Goal: Communication & Community: Answer question/provide support

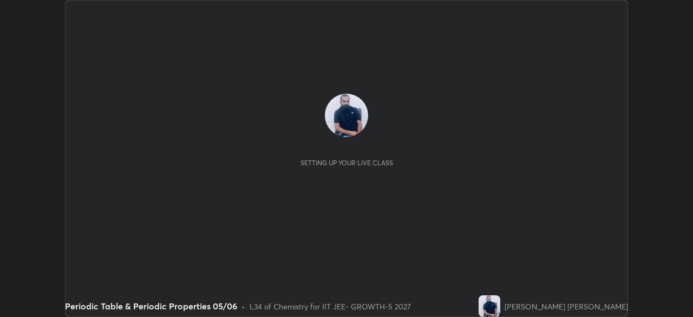
scroll to position [317, 693]
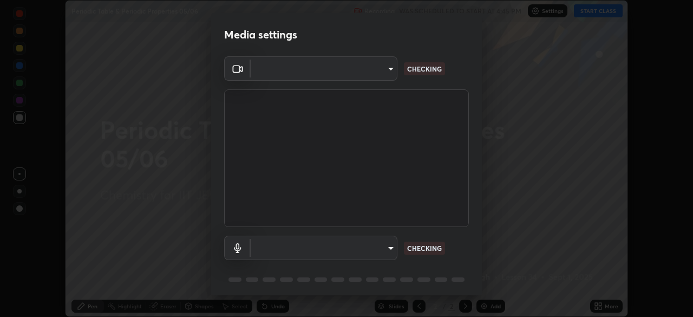
type input "8af73e8d16ef8e3bb7c62716022b9fe157133e9521606ce818031bd72dda2f9e"
click at [364, 237] on body "Erase all Periodic Table & Periodic Properties 05/06 Recording WAS SCHEDULED TO…" at bounding box center [346, 158] width 693 height 317
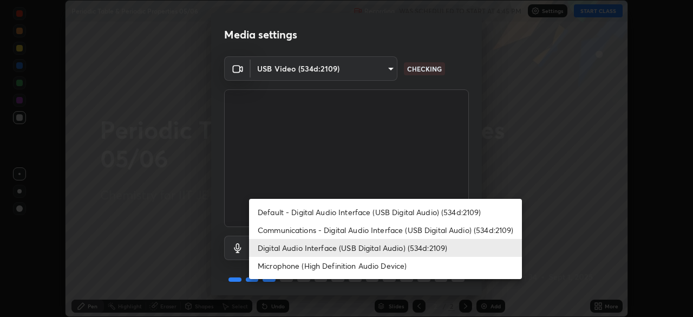
click at [317, 232] on li "Communications - Digital Audio Interface (USB Digital Audio) (534d:2109)" at bounding box center [385, 230] width 273 height 18
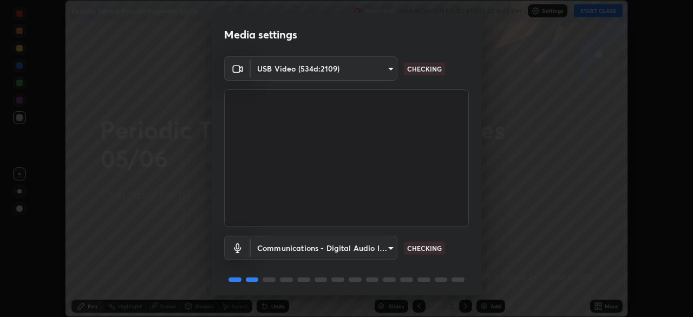
click at [310, 252] on body "Erase all Periodic Table & Periodic Properties 05/06 Recording WAS SCHEDULED TO…" at bounding box center [346, 158] width 693 height 317
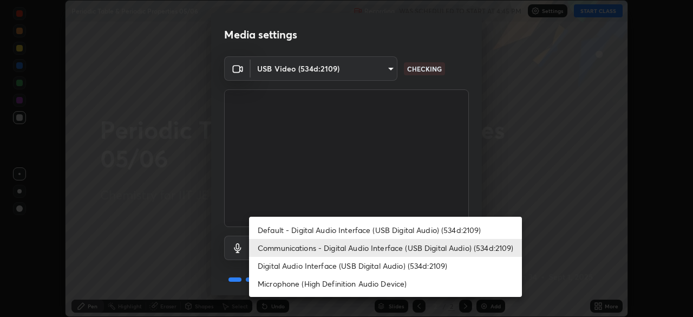
click at [284, 263] on li "Digital Audio Interface (USB Digital Audio) (534d:2109)" at bounding box center [385, 266] width 273 height 18
type input "9376289e619e4675d11d21499418c37aaf050eeae3c85155971a5de3e19aa403"
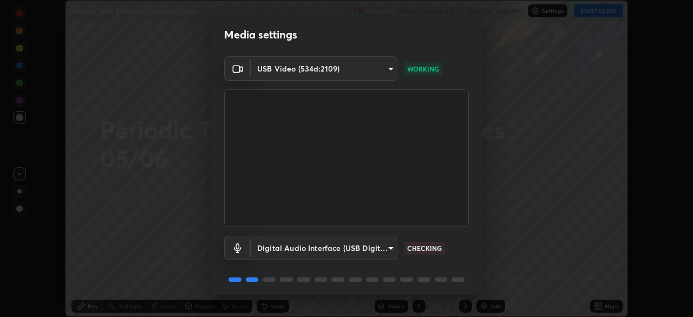
scroll to position [38, 0]
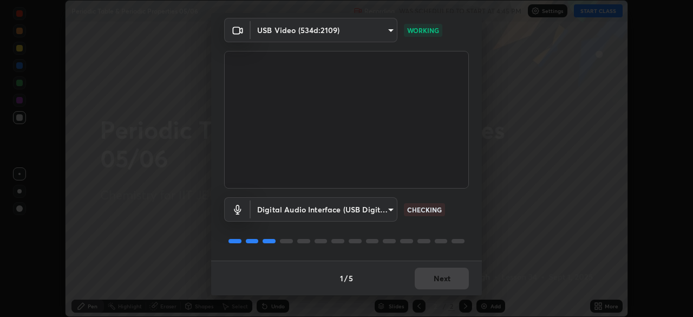
click at [433, 281] on div "1 / 5 Next" at bounding box center [346, 278] width 271 height 35
click at [441, 281] on div "1 / 5 Next" at bounding box center [346, 278] width 271 height 35
click at [447, 277] on div "1 / 5 Next" at bounding box center [346, 278] width 271 height 35
click at [457, 281] on div "1 / 5 Next" at bounding box center [346, 278] width 271 height 35
click at [454, 283] on button "Next" at bounding box center [442, 279] width 54 height 22
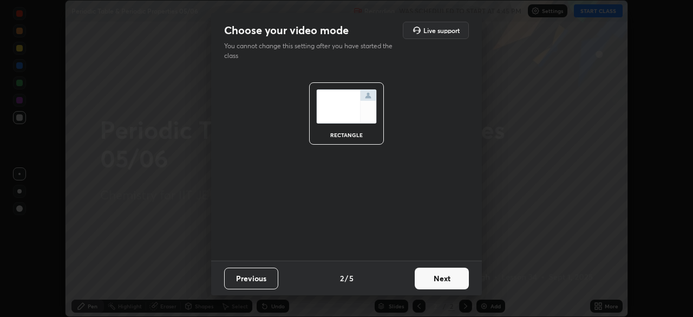
scroll to position [0, 0]
click at [454, 281] on button "Next" at bounding box center [442, 279] width 54 height 22
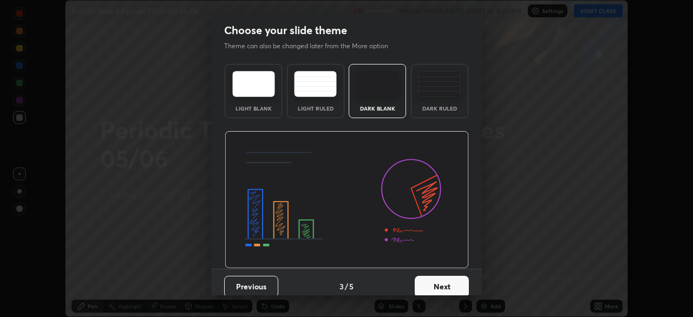
click at [458, 279] on button "Next" at bounding box center [442, 287] width 54 height 22
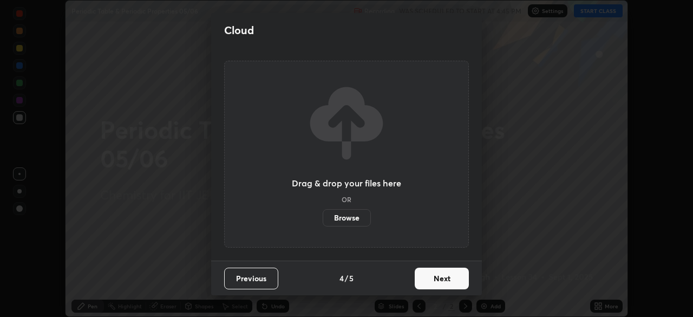
click at [466, 281] on button "Next" at bounding box center [442, 279] width 54 height 22
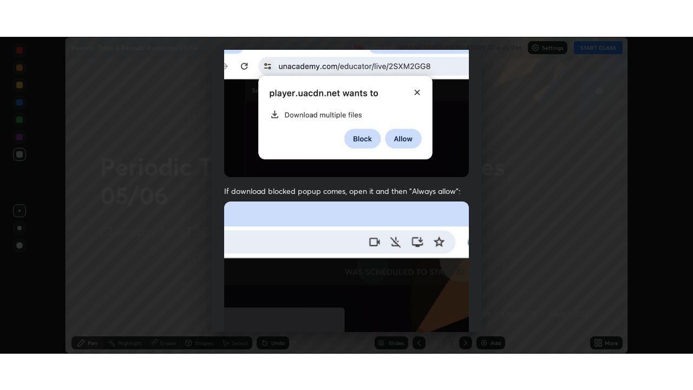
scroll to position [259, 0]
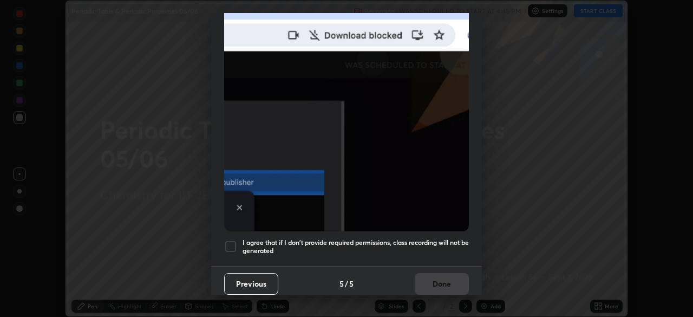
click at [235, 242] on div at bounding box center [230, 246] width 13 height 13
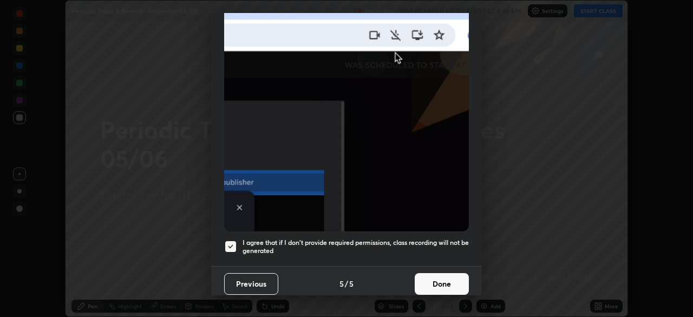
click at [437, 278] on button "Done" at bounding box center [442, 284] width 54 height 22
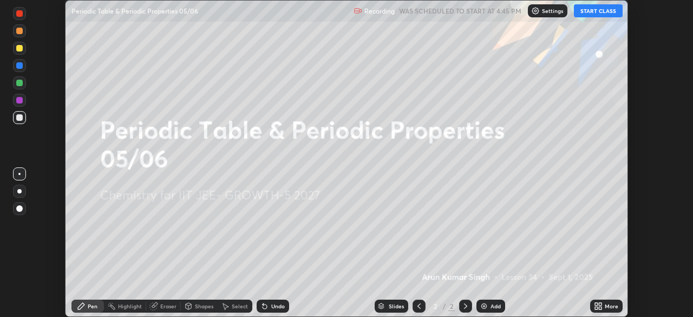
click at [596, 304] on icon at bounding box center [596, 304] width 3 height 3
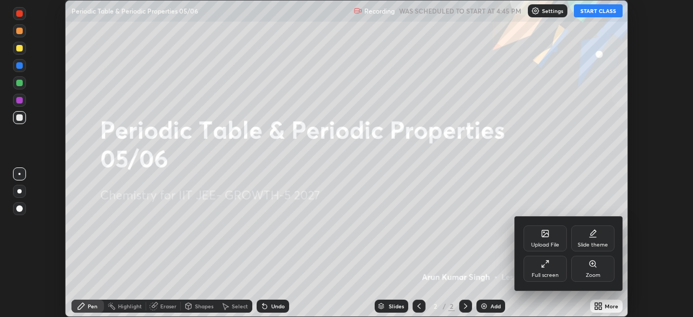
click at [557, 268] on div "Full screen" at bounding box center [545, 269] width 43 height 26
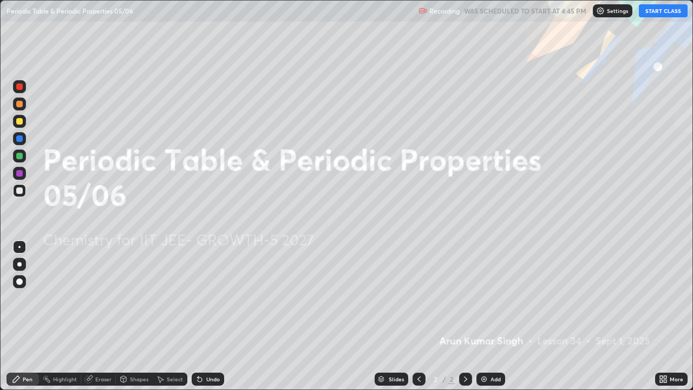
scroll to position [390, 693]
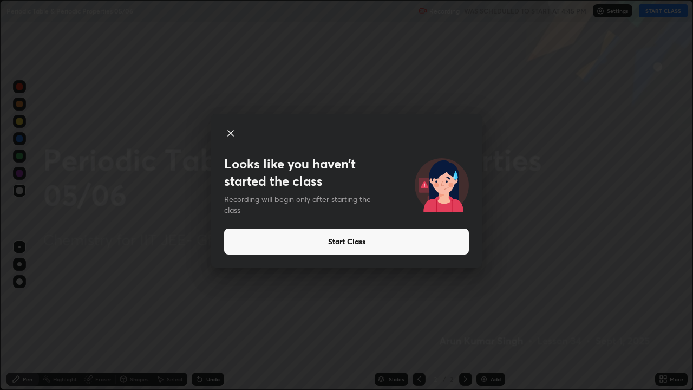
click at [275, 244] on button "Start Class" at bounding box center [346, 242] width 245 height 26
click at [265, 242] on button "Start Class" at bounding box center [346, 242] width 245 height 26
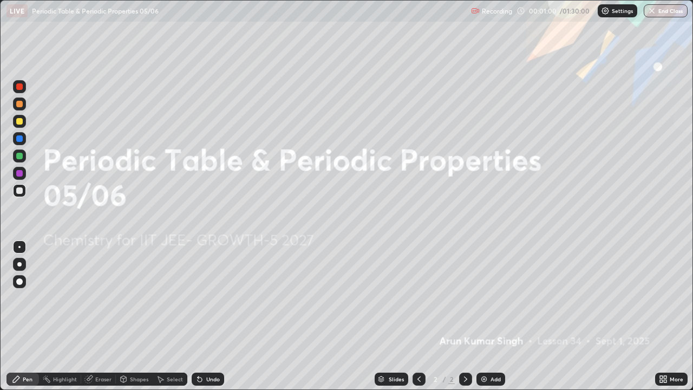
click at [463, 316] on icon at bounding box center [465, 379] width 9 height 9
click at [483, 316] on div "Add" at bounding box center [491, 379] width 29 height 13
click at [487, 316] on div "Add" at bounding box center [491, 379] width 29 height 13
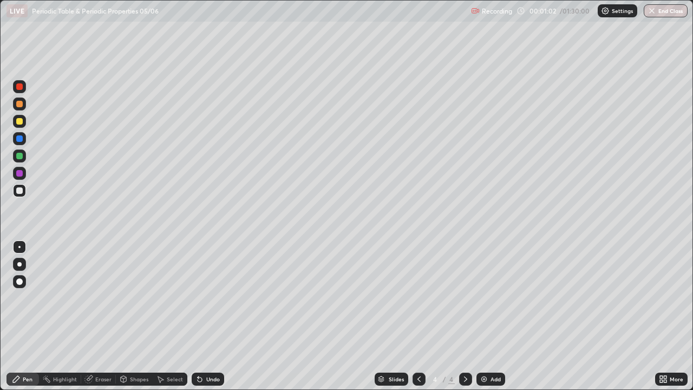
click at [487, 316] on div "Add" at bounding box center [491, 379] width 29 height 13
click at [490, 316] on div "Add" at bounding box center [491, 379] width 29 height 13
click at [491, 316] on div "Add" at bounding box center [491, 379] width 29 height 13
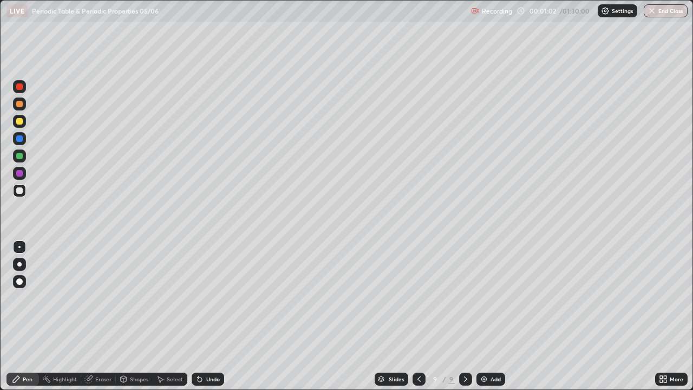
click at [492, 316] on div "Add" at bounding box center [491, 379] width 29 height 13
click at [494, 316] on div "Add" at bounding box center [491, 379] width 29 height 13
click at [492, 316] on div "Add" at bounding box center [491, 379] width 29 height 13
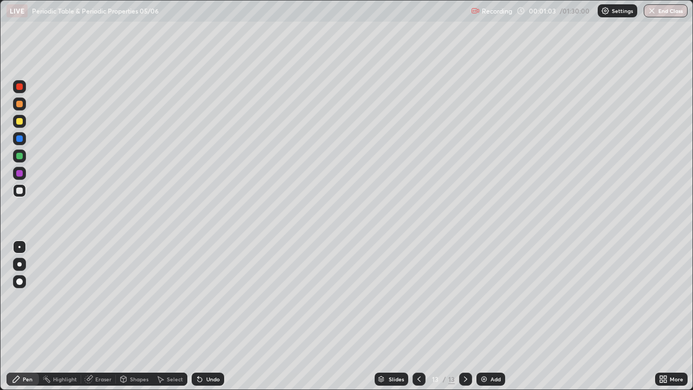
click at [492, 316] on div "Add" at bounding box center [491, 379] width 29 height 13
click at [419, 316] on icon at bounding box center [419, 378] width 3 height 5
click at [418, 316] on icon at bounding box center [419, 379] width 9 height 9
click at [417, 316] on div at bounding box center [419, 379] width 13 height 13
click at [415, 316] on div at bounding box center [419, 379] width 13 height 13
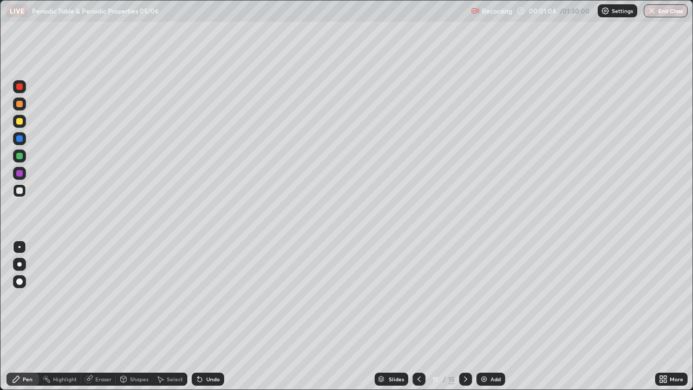
click at [415, 316] on div at bounding box center [419, 379] width 13 height 13
click at [416, 316] on icon at bounding box center [419, 379] width 9 height 9
click at [415, 316] on div at bounding box center [419, 379] width 13 height 13
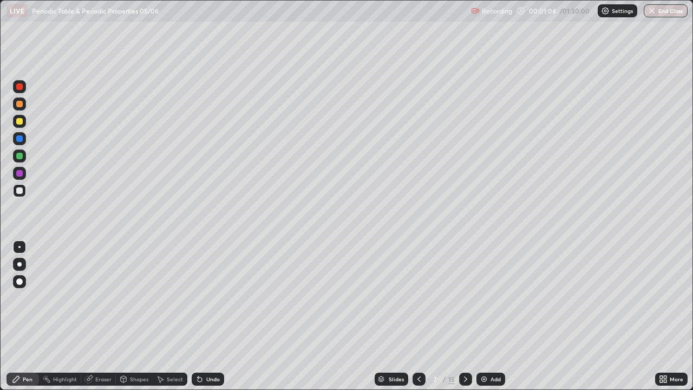
click at [415, 316] on div at bounding box center [419, 379] width 13 height 13
click at [415, 316] on div at bounding box center [419, 379] width 13 height 22
click at [416, 316] on div at bounding box center [419, 379] width 13 height 13
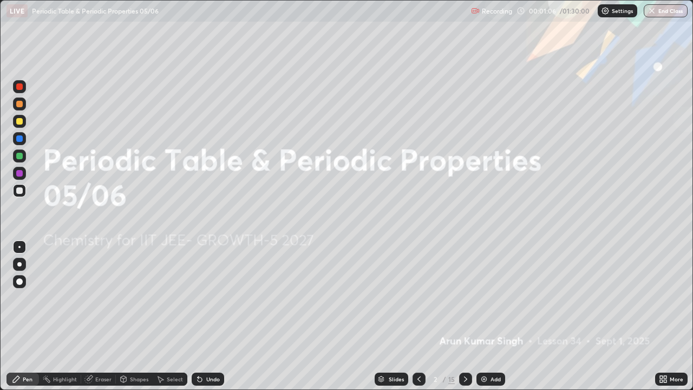
click at [465, 316] on icon at bounding box center [465, 379] width 9 height 9
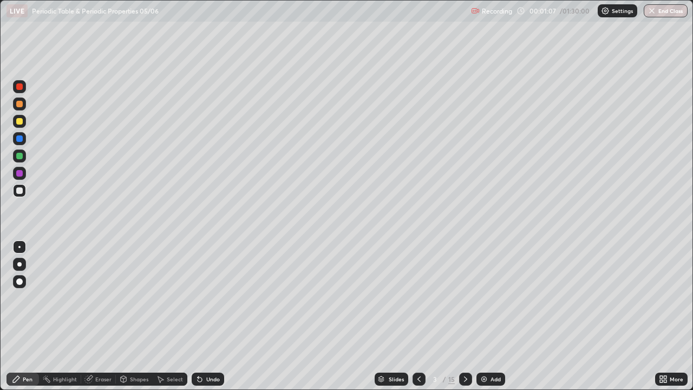
click at [18, 262] on div at bounding box center [19, 264] width 13 height 13
click at [24, 155] on div at bounding box center [19, 155] width 13 height 13
click at [22, 191] on div at bounding box center [19, 190] width 6 height 6
click at [211, 316] on div "Undo" at bounding box center [213, 378] width 14 height 5
click at [205, 316] on div "Undo" at bounding box center [208, 379] width 32 height 13
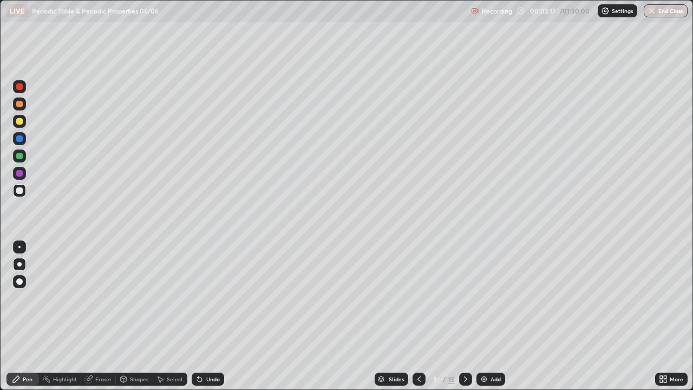
click at [20, 140] on div at bounding box center [19, 138] width 6 height 6
click at [22, 191] on div at bounding box center [19, 190] width 6 height 6
click at [21, 153] on div at bounding box center [19, 156] width 6 height 6
click at [208, 316] on div "Undo" at bounding box center [213, 378] width 14 height 5
click at [203, 316] on icon at bounding box center [200, 379] width 9 height 9
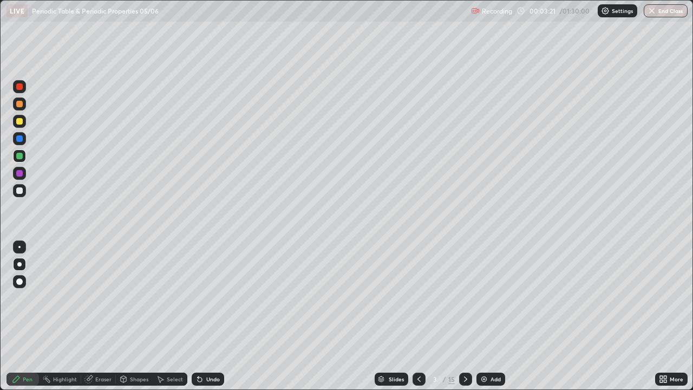
click at [198, 316] on icon at bounding box center [200, 379] width 4 height 4
click at [200, 316] on div "Undo" at bounding box center [208, 379] width 32 height 13
click at [203, 316] on div "Undo" at bounding box center [208, 379] width 32 height 13
click at [210, 316] on div "Undo" at bounding box center [208, 379] width 32 height 13
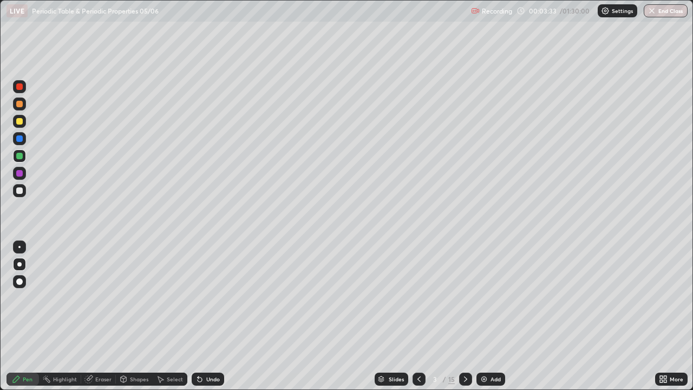
click at [211, 316] on div "Undo" at bounding box center [213, 378] width 14 height 5
click at [207, 316] on div "Undo" at bounding box center [208, 379] width 32 height 13
click at [204, 316] on div "Undo" at bounding box center [208, 379] width 32 height 13
click at [213, 316] on div "Undo" at bounding box center [208, 379] width 32 height 13
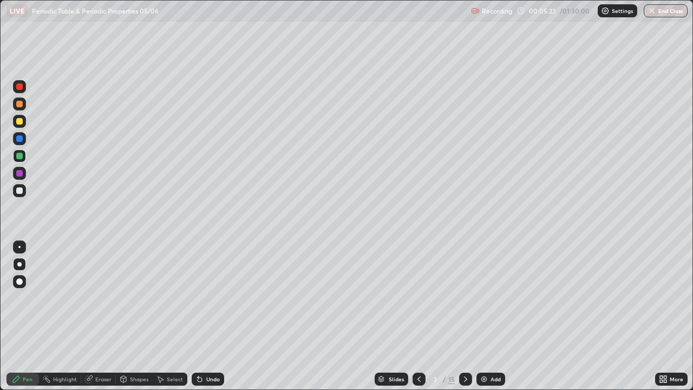
click at [21, 191] on div at bounding box center [19, 190] width 6 height 6
click at [19, 122] on div at bounding box center [19, 121] width 6 height 6
click at [207, 316] on div "Undo" at bounding box center [213, 378] width 14 height 5
click at [19, 192] on div at bounding box center [19, 190] width 6 height 6
click at [19, 191] on div at bounding box center [19, 190] width 6 height 6
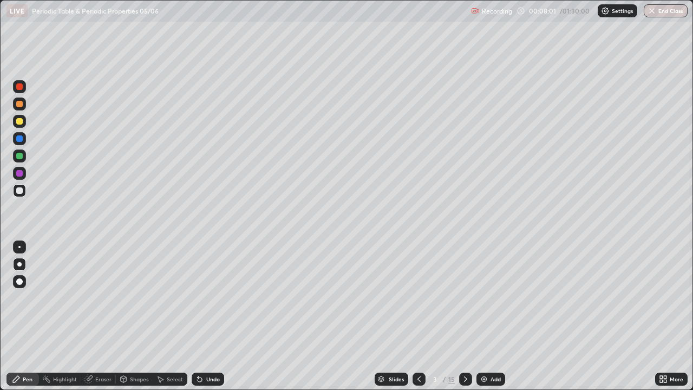
click at [19, 157] on div at bounding box center [19, 156] width 6 height 6
click at [17, 192] on div at bounding box center [19, 190] width 6 height 6
click at [17, 193] on div at bounding box center [19, 190] width 6 height 6
click at [169, 316] on div "Select" at bounding box center [170, 379] width 35 height 13
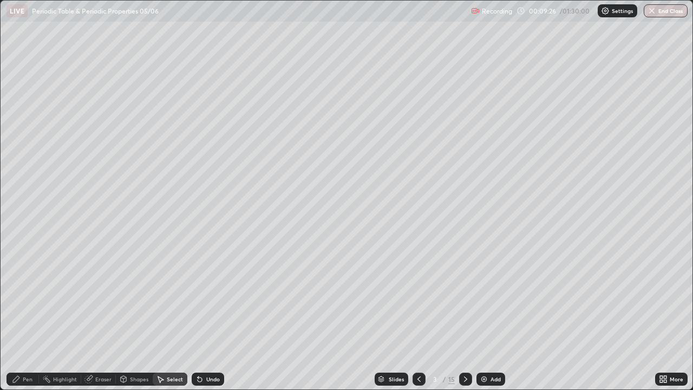
click at [168, 316] on div "Select" at bounding box center [175, 378] width 16 height 5
click at [159, 316] on icon at bounding box center [161, 379] width 6 height 6
click at [167, 316] on div "Select" at bounding box center [175, 378] width 16 height 5
click at [199, 316] on icon at bounding box center [200, 379] width 4 height 4
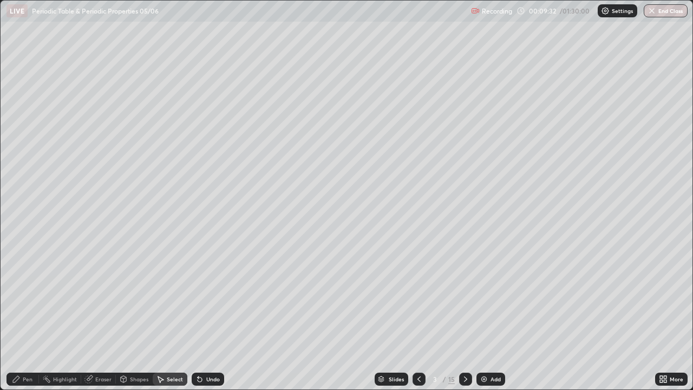
click at [24, 316] on div "Pen" at bounding box center [22, 379] width 32 height 13
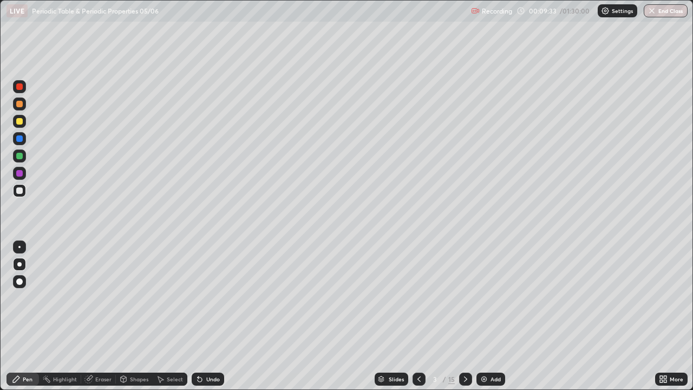
click at [172, 316] on div "Select" at bounding box center [175, 378] width 16 height 5
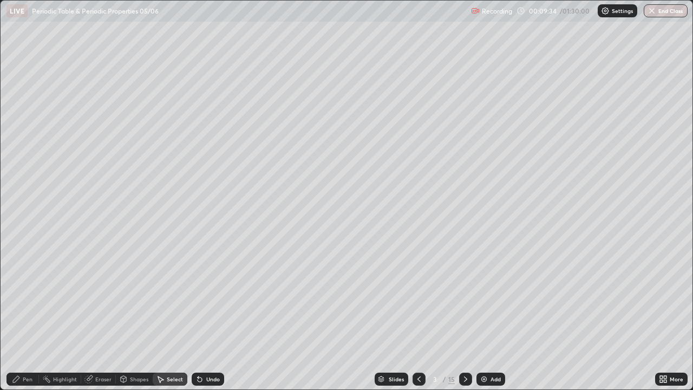
click at [159, 316] on icon at bounding box center [160, 379] width 9 height 9
click at [134, 316] on div "Shapes" at bounding box center [134, 379] width 37 height 13
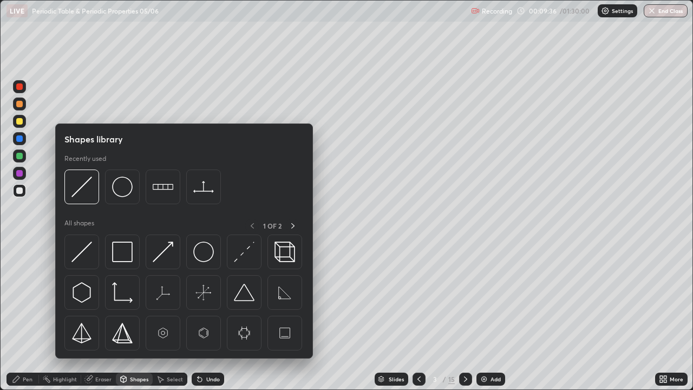
click at [82, 190] on img at bounding box center [81, 187] width 21 height 21
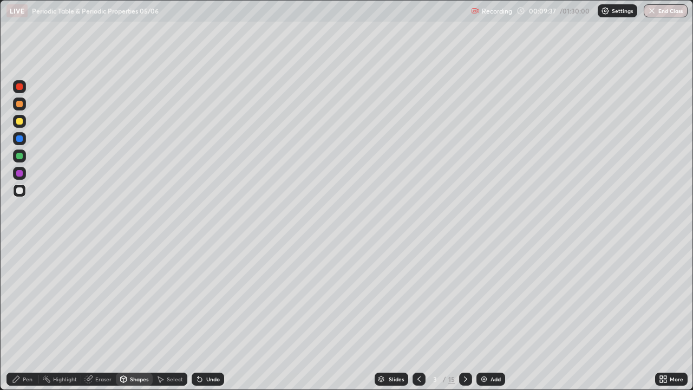
click at [24, 316] on div "Pen" at bounding box center [22, 379] width 32 height 13
click at [131, 316] on div "Shapes" at bounding box center [139, 378] width 18 height 5
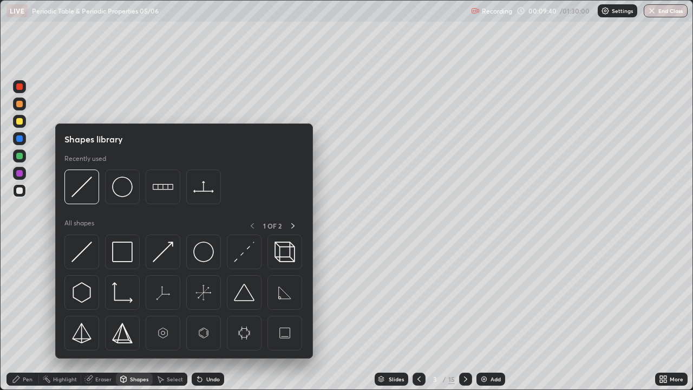
click at [84, 191] on img at bounding box center [81, 187] width 21 height 21
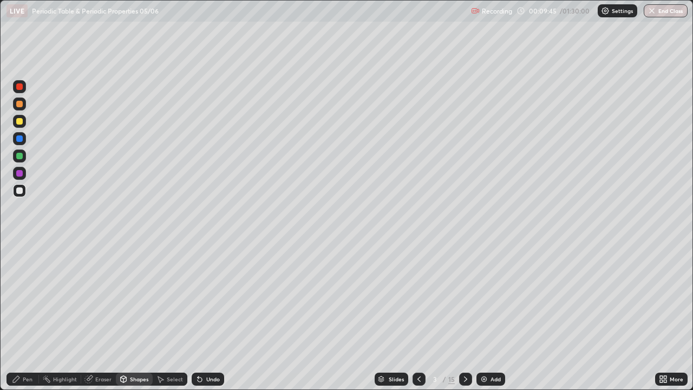
click at [470, 316] on div at bounding box center [465, 379] width 13 height 13
click at [206, 316] on div "Undo" at bounding box center [213, 378] width 14 height 5
click at [103, 316] on div "Eraser" at bounding box center [103, 378] width 16 height 5
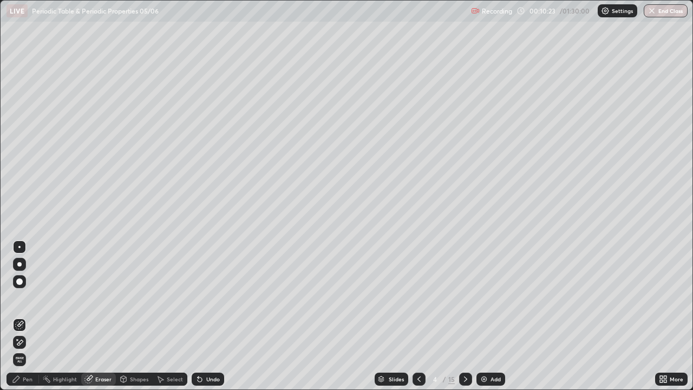
click at [24, 316] on div "Pen" at bounding box center [22, 379] width 32 height 13
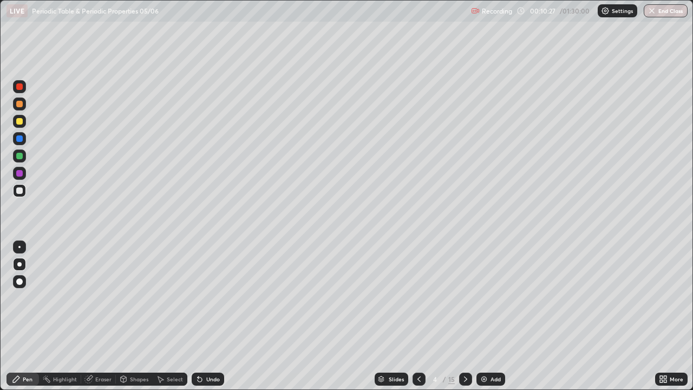
click at [207, 316] on div "Undo" at bounding box center [208, 379] width 32 height 13
click at [136, 316] on div "Shapes" at bounding box center [139, 378] width 18 height 5
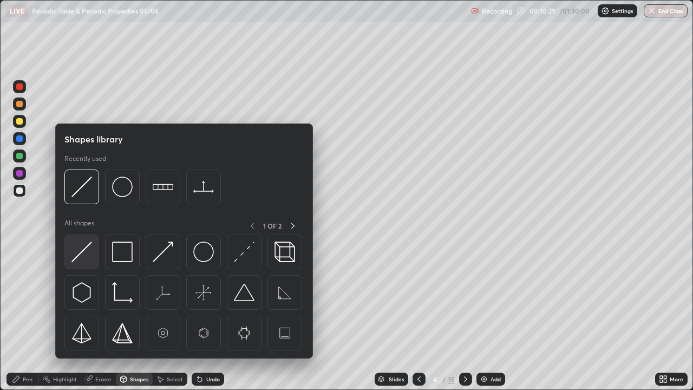
click at [82, 250] on img at bounding box center [81, 252] width 21 height 21
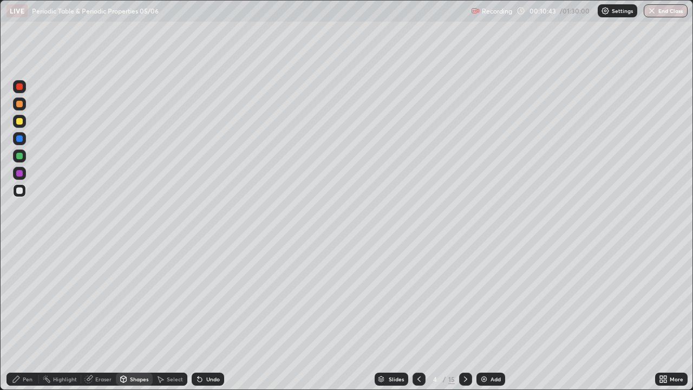
click at [97, 316] on div "Eraser" at bounding box center [98, 379] width 35 height 13
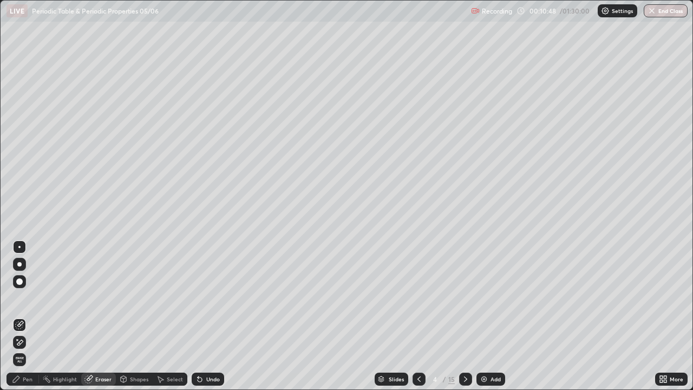
click at [23, 316] on div "Pen" at bounding box center [22, 379] width 32 height 13
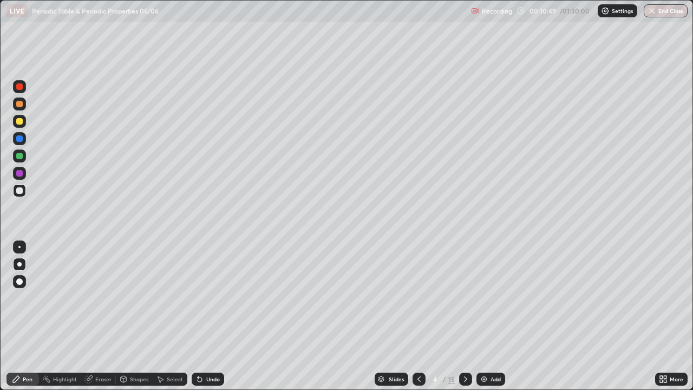
click at [136, 316] on div "Shapes" at bounding box center [139, 378] width 18 height 5
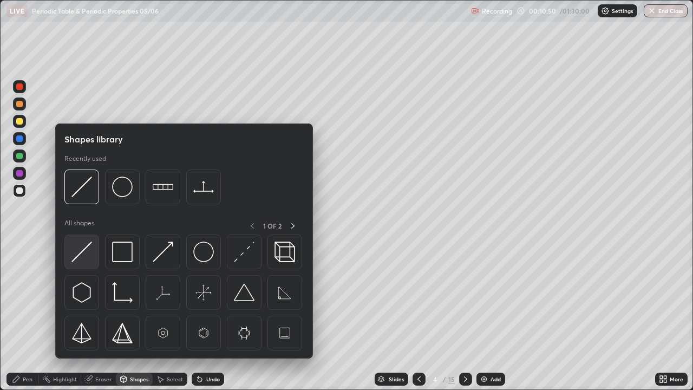
click at [81, 254] on img at bounding box center [81, 252] width 21 height 21
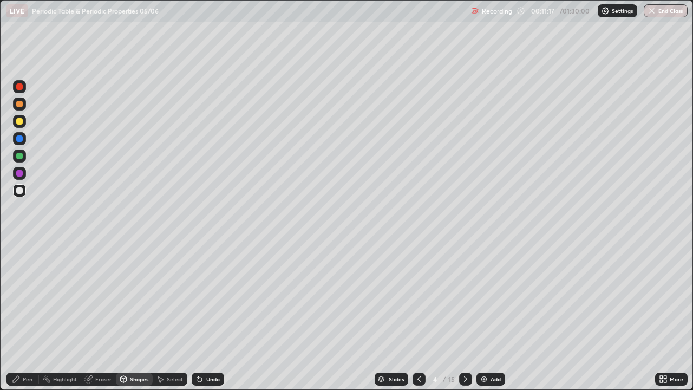
click at [21, 136] on div at bounding box center [19, 138] width 6 height 6
click at [24, 316] on div "Pen" at bounding box center [22, 379] width 32 height 13
click at [18, 119] on div at bounding box center [19, 121] width 6 height 6
click at [198, 316] on icon at bounding box center [198, 376] width 1 height 1
click at [201, 316] on div "Undo" at bounding box center [208, 379] width 32 height 13
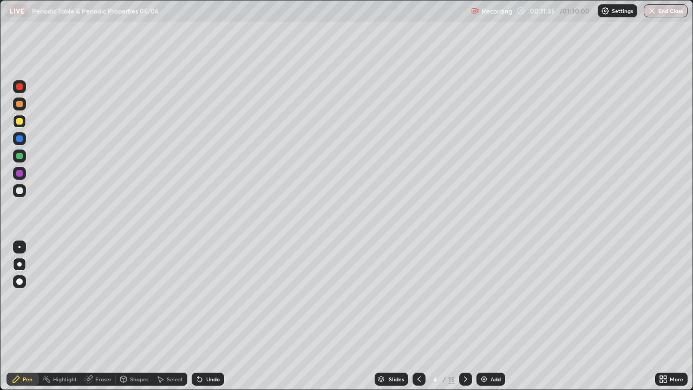
click at [19, 138] on div at bounding box center [19, 138] width 6 height 6
click at [212, 316] on div "Undo" at bounding box center [213, 378] width 14 height 5
click at [18, 121] on div at bounding box center [19, 121] width 6 height 6
click at [19, 106] on div at bounding box center [19, 104] width 6 height 6
click at [200, 316] on icon at bounding box center [200, 379] width 4 height 4
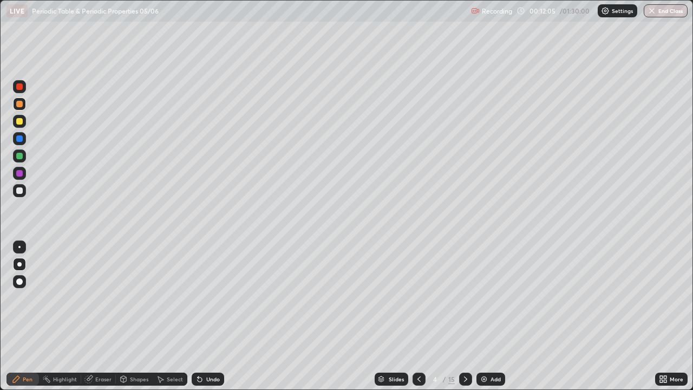
click at [203, 316] on div "Undo" at bounding box center [208, 379] width 32 height 13
click at [204, 316] on div "Undo" at bounding box center [208, 379] width 32 height 13
click at [202, 316] on div "Undo" at bounding box center [208, 379] width 32 height 13
click at [200, 316] on div "Undo" at bounding box center [208, 379] width 32 height 13
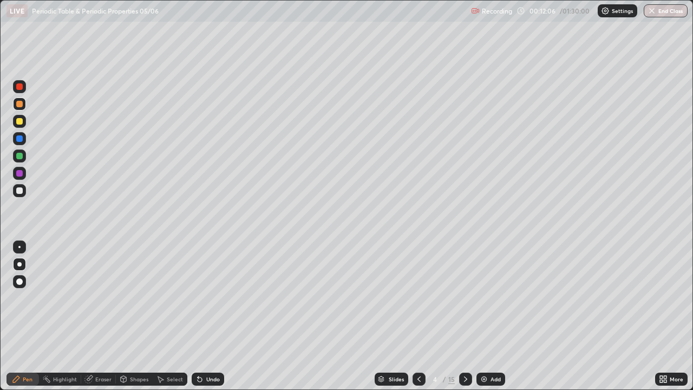
click at [199, 316] on div "Undo" at bounding box center [208, 379] width 32 height 13
click at [17, 197] on div at bounding box center [19, 190] width 13 height 13
click at [134, 316] on div "Shapes" at bounding box center [139, 378] width 18 height 5
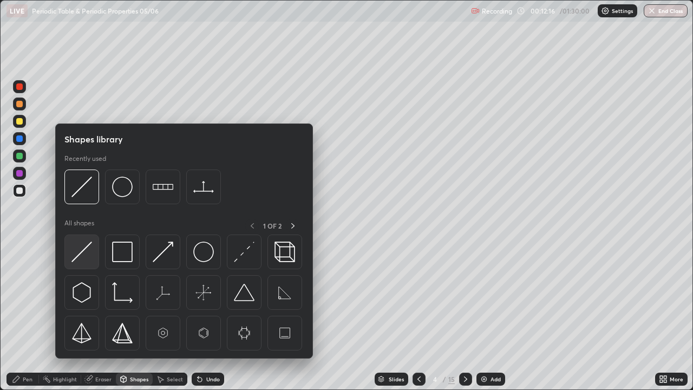
click at [75, 255] on img at bounding box center [81, 252] width 21 height 21
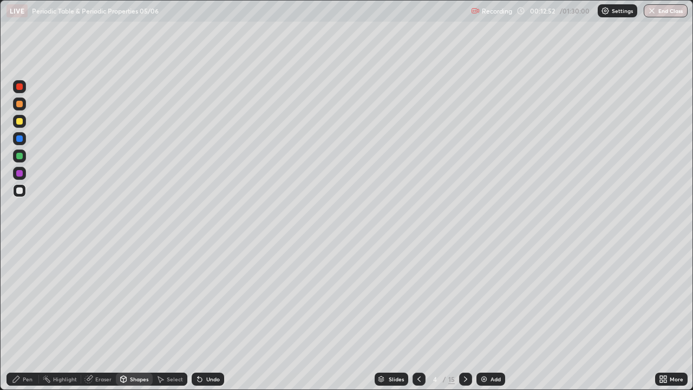
click at [208, 316] on div "Undo" at bounding box center [208, 379] width 32 height 13
click at [209, 316] on div "Undo" at bounding box center [213, 378] width 14 height 5
click at [213, 316] on div "Undo" at bounding box center [213, 378] width 14 height 5
click at [216, 316] on div "Undo" at bounding box center [213, 378] width 14 height 5
click at [18, 139] on div at bounding box center [19, 138] width 6 height 6
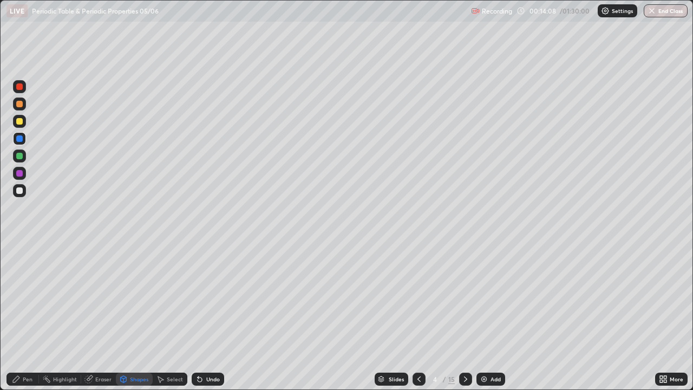
click at [206, 316] on div "Undo" at bounding box center [208, 379] width 32 height 13
click at [15, 316] on div "Pen" at bounding box center [22, 379] width 32 height 13
click at [19, 105] on div at bounding box center [19, 104] width 6 height 6
click at [210, 316] on div "Undo" at bounding box center [213, 378] width 14 height 5
click at [19, 133] on div at bounding box center [19, 138] width 13 height 13
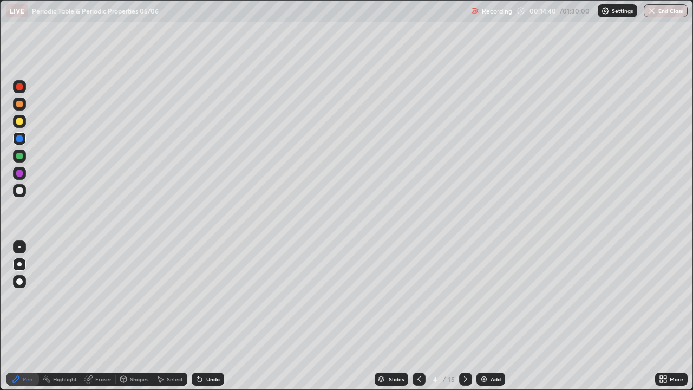
click at [24, 189] on div at bounding box center [19, 190] width 13 height 13
click at [134, 316] on div "Shapes" at bounding box center [139, 378] width 18 height 5
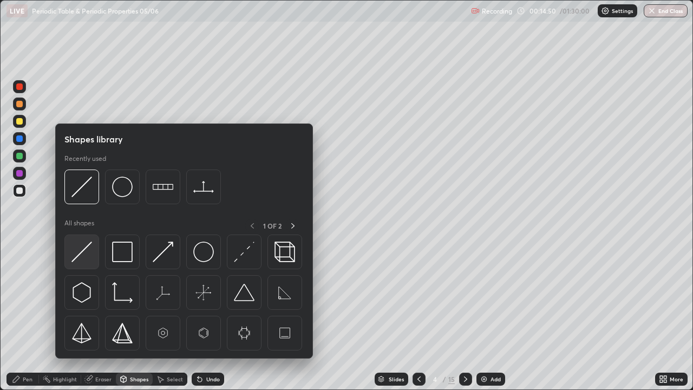
click at [81, 252] on img at bounding box center [81, 252] width 21 height 21
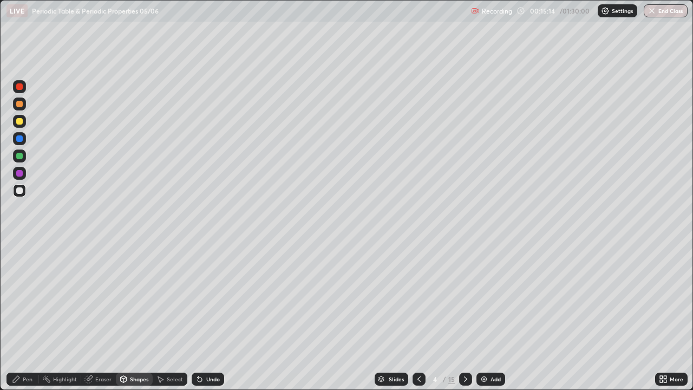
click at [20, 138] on div at bounding box center [19, 138] width 6 height 6
click at [209, 316] on div "Undo" at bounding box center [213, 378] width 14 height 5
click at [211, 316] on div "Undo" at bounding box center [213, 378] width 14 height 5
click at [213, 316] on div "Undo" at bounding box center [208, 379] width 32 height 13
click at [21, 316] on div "Pen" at bounding box center [22, 379] width 32 height 13
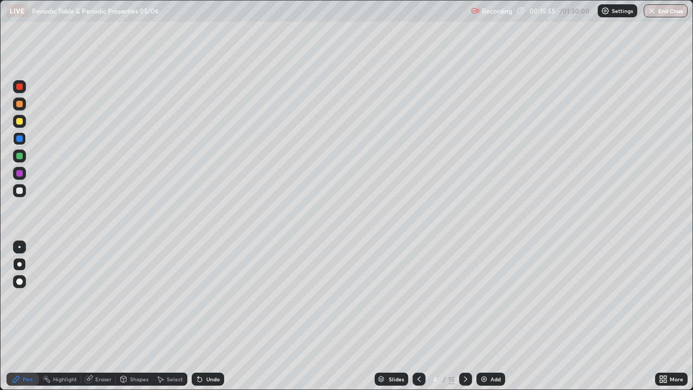
click at [206, 316] on div "Undo" at bounding box center [208, 379] width 32 height 13
click at [208, 316] on div "Undo" at bounding box center [213, 378] width 14 height 5
click at [19, 122] on div at bounding box center [19, 121] width 6 height 6
click at [211, 316] on div "Undo" at bounding box center [213, 378] width 14 height 5
click at [206, 316] on div "Undo" at bounding box center [213, 378] width 14 height 5
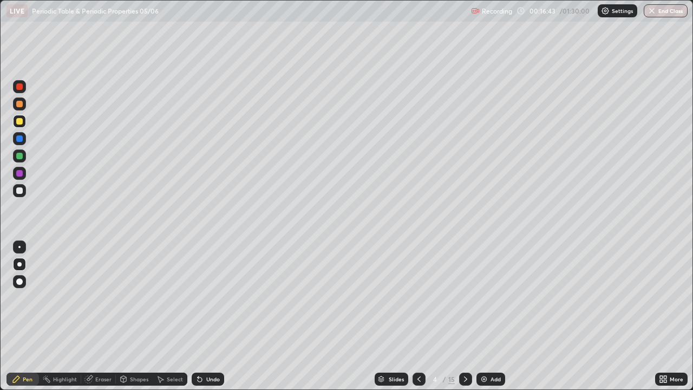
click at [17, 138] on div at bounding box center [19, 138] width 6 height 6
click at [206, 316] on div "Undo" at bounding box center [213, 378] width 14 height 5
click at [422, 316] on div at bounding box center [419, 379] width 13 height 13
click at [470, 316] on div at bounding box center [465, 379] width 13 height 22
click at [19, 120] on div at bounding box center [19, 121] width 6 height 6
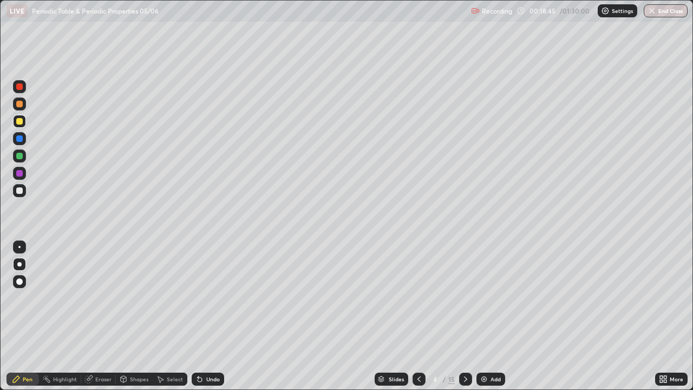
click at [19, 123] on div at bounding box center [19, 121] width 6 height 6
click at [19, 139] on div at bounding box center [19, 138] width 6 height 6
click at [101, 316] on div "Eraser" at bounding box center [98, 379] width 35 height 13
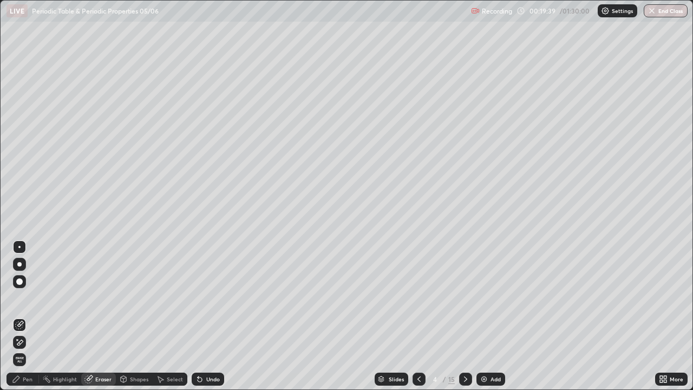
click at [20, 316] on icon at bounding box center [16, 379] width 9 height 9
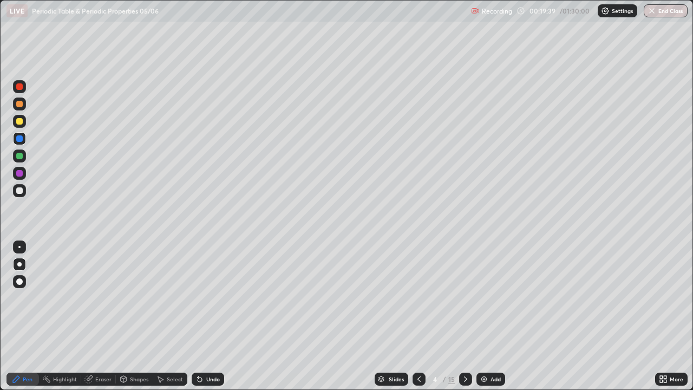
click at [22, 316] on div "Pen" at bounding box center [22, 379] width 32 height 13
click at [19, 140] on div at bounding box center [19, 138] width 6 height 6
click at [19, 242] on div at bounding box center [19, 246] width 13 height 13
click at [204, 316] on div "Undo" at bounding box center [208, 379] width 32 height 13
click at [207, 316] on div "Undo" at bounding box center [208, 379] width 32 height 13
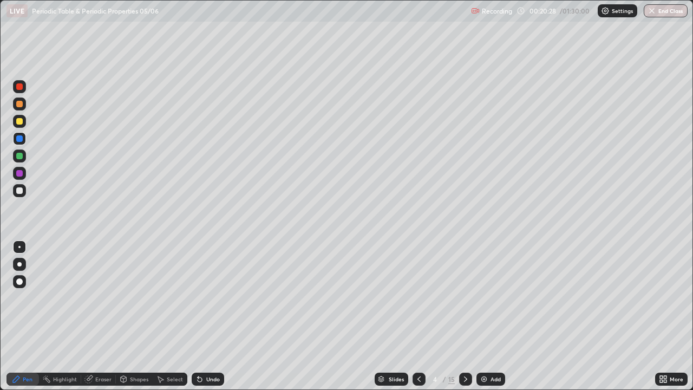
click at [206, 316] on div "Undo" at bounding box center [213, 378] width 14 height 5
click at [201, 316] on icon at bounding box center [200, 379] width 9 height 9
click at [198, 316] on icon at bounding box center [200, 379] width 4 height 4
click at [23, 119] on div at bounding box center [19, 121] width 13 height 13
click at [19, 106] on div at bounding box center [19, 104] width 6 height 6
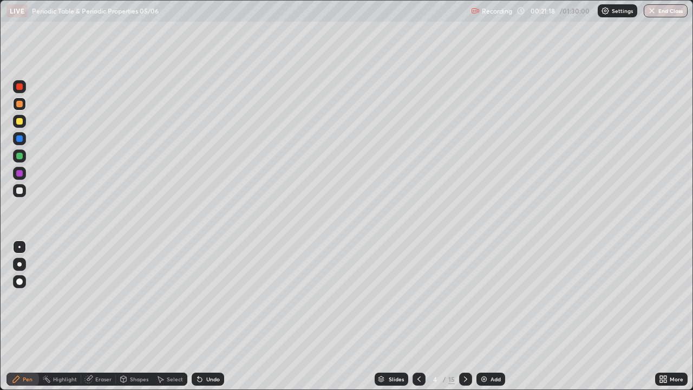
click at [21, 121] on div at bounding box center [19, 121] width 6 height 6
click at [209, 316] on div "Undo" at bounding box center [213, 378] width 14 height 5
click at [214, 316] on div "Undo" at bounding box center [208, 379] width 32 height 13
click at [213, 316] on div "Undo" at bounding box center [208, 379] width 32 height 13
click at [211, 316] on div "Undo" at bounding box center [208, 379] width 32 height 13
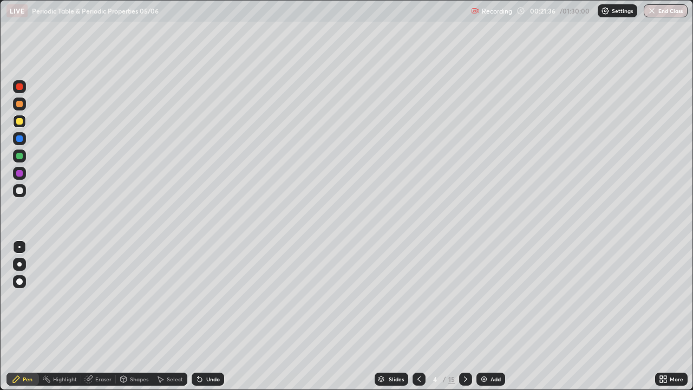
click at [207, 316] on div "Undo" at bounding box center [208, 379] width 32 height 13
click at [210, 316] on div "Undo" at bounding box center [213, 378] width 14 height 5
click at [213, 316] on div "Undo" at bounding box center [213, 378] width 14 height 5
click at [211, 316] on div "Undo" at bounding box center [213, 378] width 14 height 5
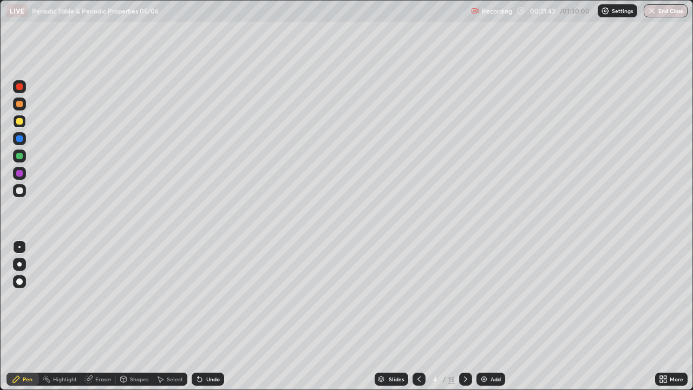
click at [211, 316] on div "Undo" at bounding box center [208, 379] width 32 height 13
click at [211, 316] on div "Undo" at bounding box center [213, 378] width 14 height 5
click at [198, 316] on icon at bounding box center [200, 379] width 4 height 4
click at [194, 316] on div "Undo" at bounding box center [208, 379] width 32 height 13
click at [193, 316] on div "Undo" at bounding box center [208, 379] width 32 height 13
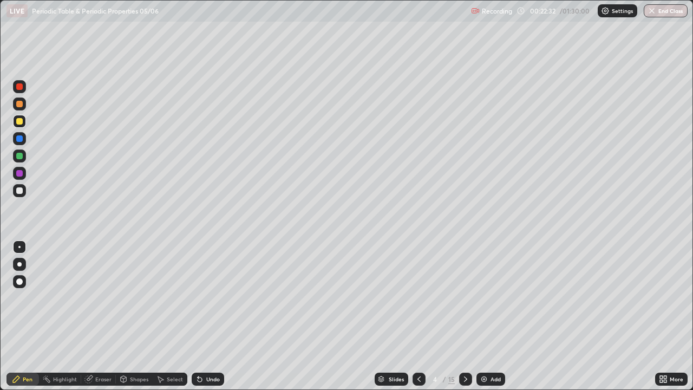
click at [194, 316] on div "Undo" at bounding box center [208, 379] width 32 height 13
click at [195, 316] on div "Undo" at bounding box center [208, 379] width 32 height 13
click at [194, 316] on div "Undo" at bounding box center [208, 379] width 32 height 13
click at [184, 316] on div "Select" at bounding box center [170, 379] width 35 height 22
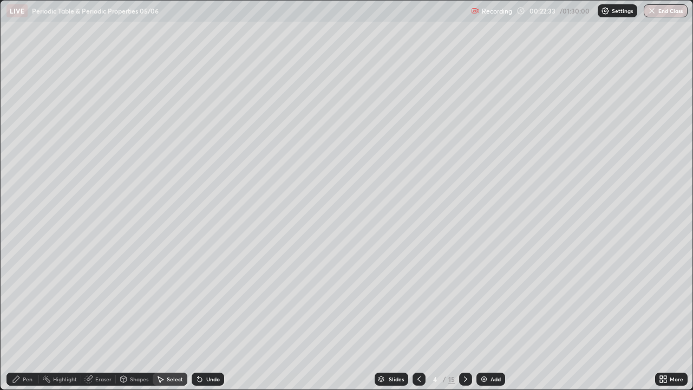
click at [193, 316] on div "Undo" at bounding box center [208, 379] width 32 height 13
click at [192, 316] on div "Undo" at bounding box center [208, 379] width 32 height 13
click at [193, 316] on div "Undo" at bounding box center [208, 379] width 32 height 13
click at [509, 139] on div "0 ° Undo Copy Duplicate Duplicate to new slide Delete" at bounding box center [347, 195] width 692 height 389
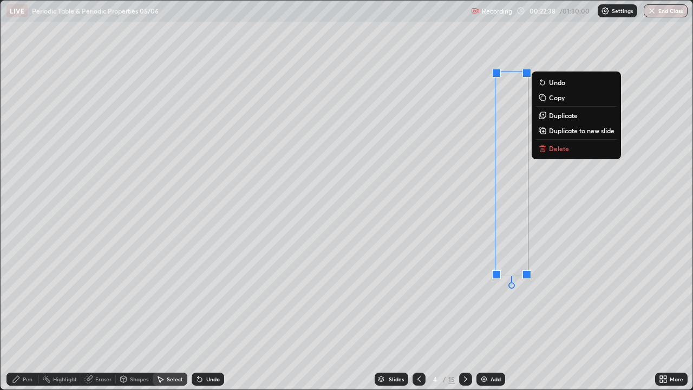
click at [212, 316] on div "Undo" at bounding box center [213, 378] width 14 height 5
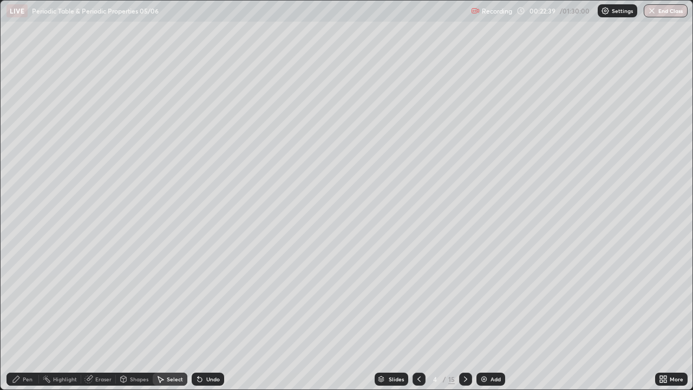
click at [201, 316] on icon at bounding box center [200, 379] width 9 height 9
click at [23, 316] on div "Pen" at bounding box center [22, 379] width 32 height 13
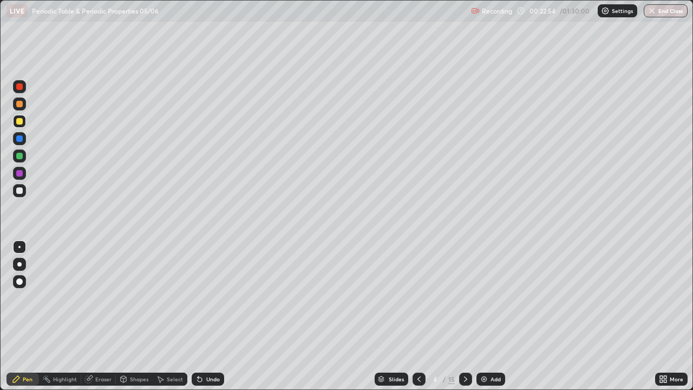
click at [198, 316] on icon at bounding box center [200, 379] width 4 height 4
click at [211, 316] on div "Undo" at bounding box center [208, 379] width 32 height 13
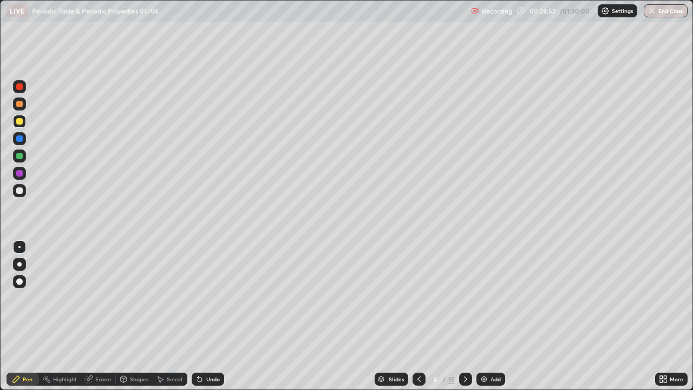
click at [211, 316] on div "Undo" at bounding box center [208, 379] width 32 height 13
click at [208, 316] on div "Undo" at bounding box center [213, 378] width 14 height 5
click at [206, 316] on div "Undo" at bounding box center [213, 378] width 14 height 5
click at [203, 316] on div "Undo" at bounding box center [208, 379] width 32 height 13
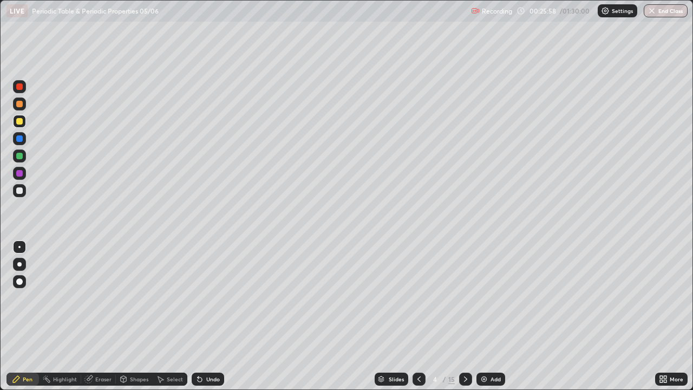
click at [20, 140] on div at bounding box center [19, 138] width 6 height 6
click at [19, 172] on div at bounding box center [19, 173] width 6 height 6
click at [207, 316] on div "Undo" at bounding box center [213, 378] width 14 height 5
click at [198, 316] on icon at bounding box center [200, 379] width 4 height 4
click at [206, 316] on div "Undo" at bounding box center [213, 378] width 14 height 5
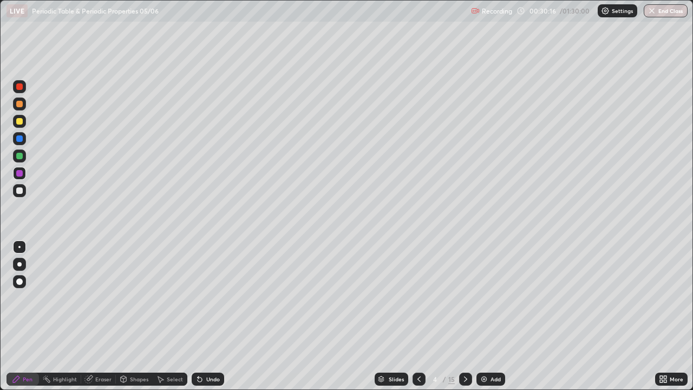
click at [204, 316] on div "Undo" at bounding box center [208, 379] width 32 height 13
click at [200, 316] on div "Undo" at bounding box center [208, 379] width 32 height 13
click at [197, 316] on div "Undo" at bounding box center [208, 379] width 32 height 13
click at [206, 316] on div "Undo" at bounding box center [213, 378] width 14 height 5
click at [209, 316] on div "Undo" at bounding box center [213, 378] width 14 height 5
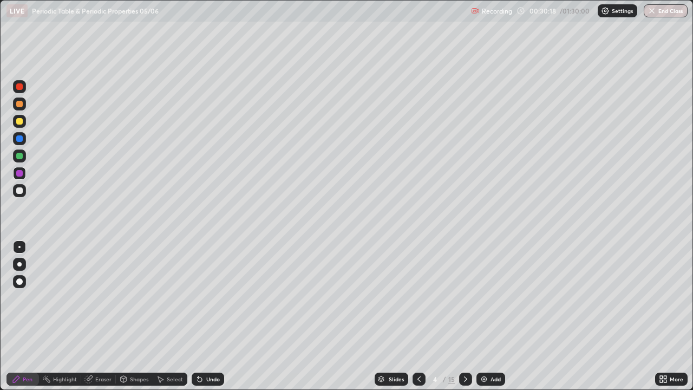
click at [206, 316] on div "Undo" at bounding box center [208, 379] width 32 height 13
click at [206, 316] on div "Undo" at bounding box center [213, 378] width 14 height 5
click at [204, 316] on div "Undo" at bounding box center [208, 379] width 32 height 13
click at [205, 316] on div "Undo" at bounding box center [208, 379] width 32 height 13
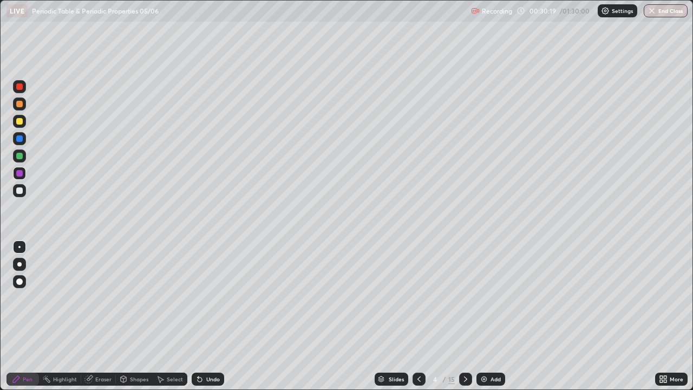
click at [205, 316] on div "Undo" at bounding box center [208, 379] width 32 height 13
click at [209, 316] on div "Undo" at bounding box center [208, 379] width 32 height 13
click at [206, 316] on div "Undo" at bounding box center [208, 379] width 32 height 13
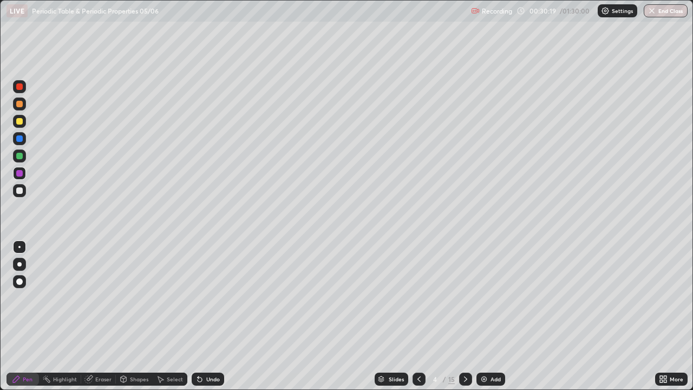
click at [205, 316] on div "Undo" at bounding box center [208, 379] width 32 height 13
click at [207, 316] on div "Undo" at bounding box center [208, 379] width 32 height 13
click at [210, 316] on div "Undo" at bounding box center [213, 378] width 14 height 5
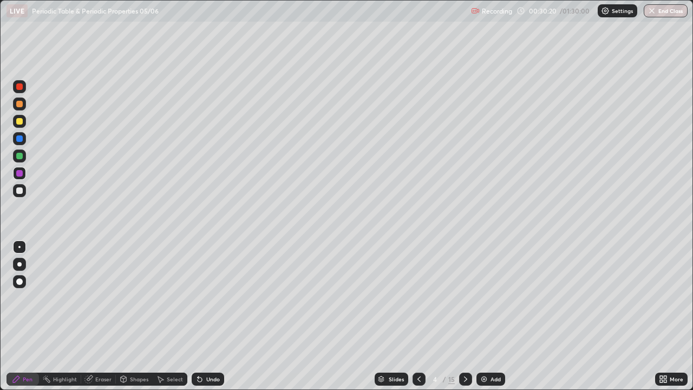
click at [209, 316] on div "Undo" at bounding box center [208, 379] width 32 height 13
click at [207, 316] on div "Undo" at bounding box center [213, 378] width 14 height 5
click at [212, 316] on div "Undo" at bounding box center [213, 378] width 14 height 5
click at [209, 316] on div "Undo" at bounding box center [208, 379] width 32 height 13
click at [208, 316] on div "Undo" at bounding box center [213, 378] width 14 height 5
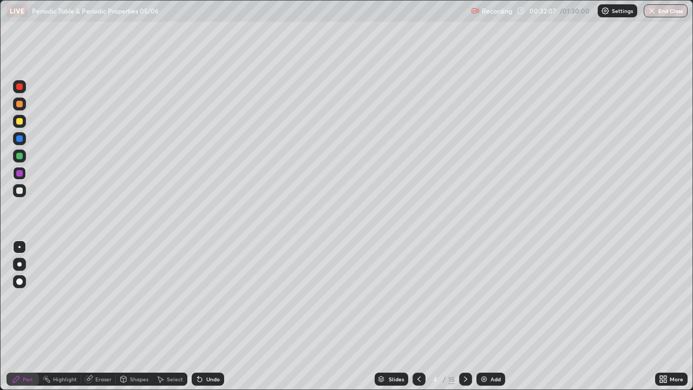
click at [208, 316] on div "Undo" at bounding box center [213, 378] width 14 height 5
click at [19, 85] on div at bounding box center [19, 86] width 6 height 6
click at [20, 104] on div at bounding box center [19, 104] width 6 height 6
click at [465, 316] on icon at bounding box center [465, 379] width 9 height 9
click at [20, 191] on div at bounding box center [19, 190] width 6 height 6
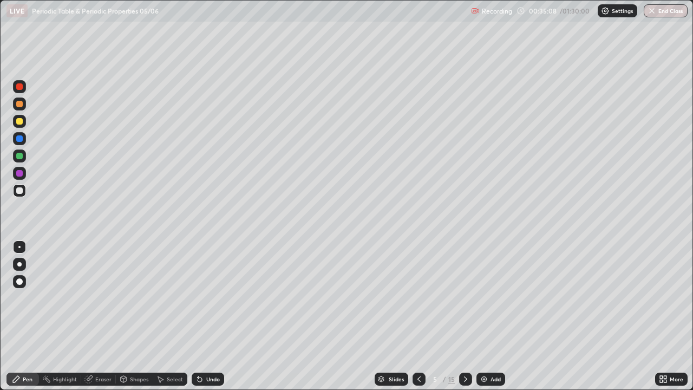
click at [18, 139] on div at bounding box center [19, 138] width 6 height 6
click at [418, 316] on icon at bounding box center [419, 379] width 9 height 9
click at [19, 139] on div at bounding box center [19, 138] width 6 height 6
click at [463, 316] on icon at bounding box center [465, 379] width 9 height 9
click at [22, 102] on div at bounding box center [19, 104] width 6 height 6
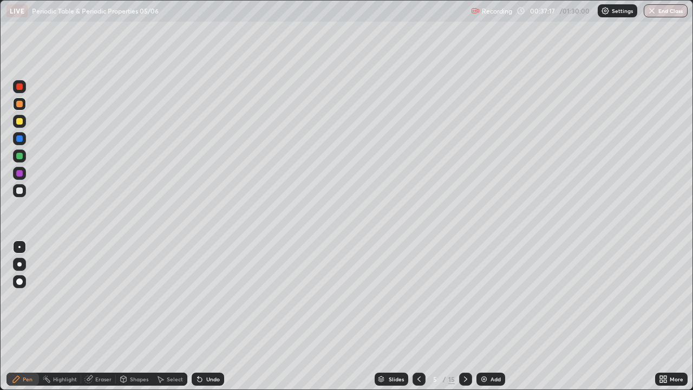
click at [21, 137] on div at bounding box center [19, 138] width 6 height 6
click at [22, 191] on div at bounding box center [19, 190] width 6 height 6
click at [24, 157] on div at bounding box center [19, 155] width 13 height 13
click at [21, 190] on div at bounding box center [19, 190] width 6 height 6
click at [100, 316] on div "Eraser" at bounding box center [103, 378] width 16 height 5
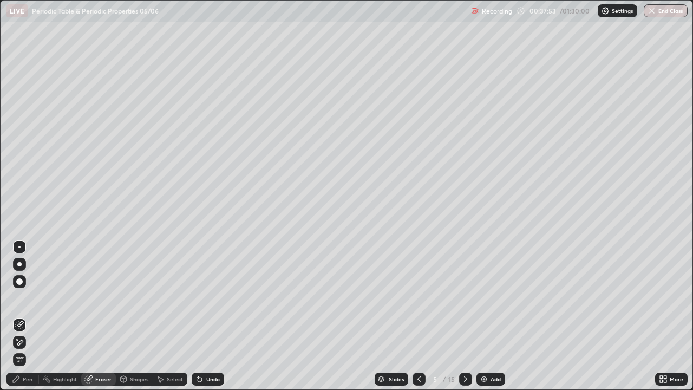
click at [14, 316] on icon at bounding box center [16, 379] width 6 height 6
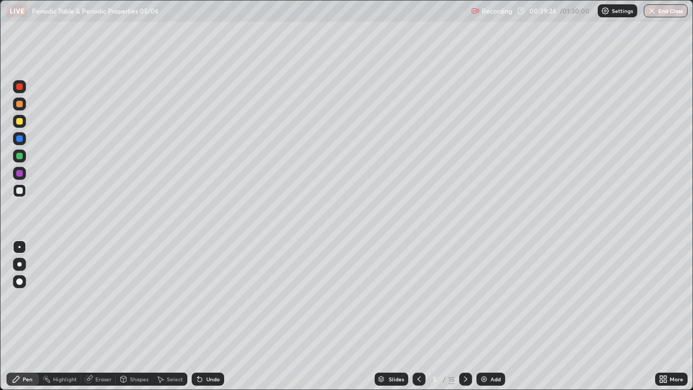
click at [463, 316] on icon at bounding box center [465, 379] width 9 height 9
click at [418, 316] on icon at bounding box center [419, 379] width 9 height 9
click at [413, 316] on div at bounding box center [419, 379] width 13 height 13
click at [19, 87] on div at bounding box center [19, 86] width 6 height 6
click at [139, 316] on div "Shapes" at bounding box center [134, 379] width 37 height 13
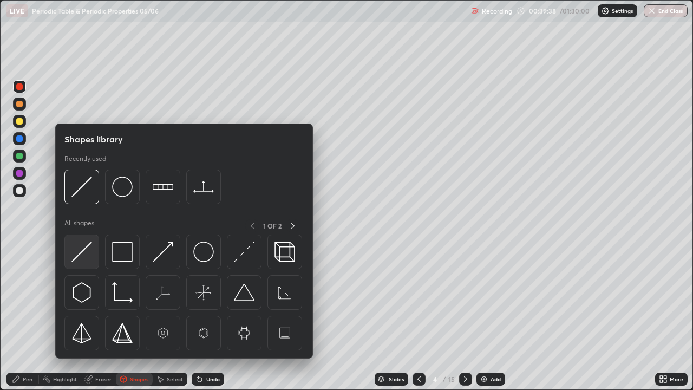
click at [81, 254] on img at bounding box center [81, 252] width 21 height 21
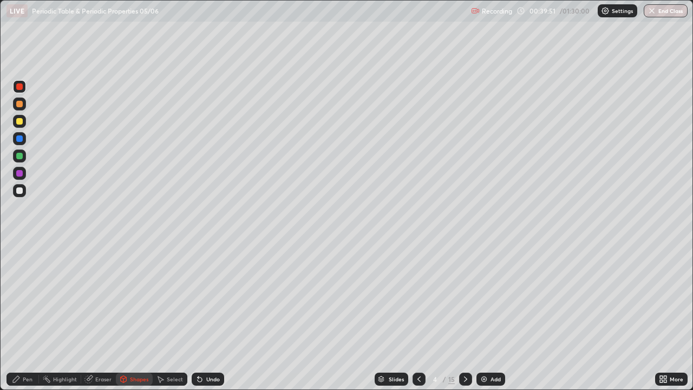
click at [26, 316] on div "Pen" at bounding box center [22, 379] width 32 height 13
click at [22, 172] on div at bounding box center [19, 173] width 6 height 6
click at [19, 138] on div at bounding box center [19, 138] width 6 height 6
click at [19, 102] on div at bounding box center [19, 104] width 6 height 6
click at [23, 87] on div at bounding box center [19, 86] width 13 height 13
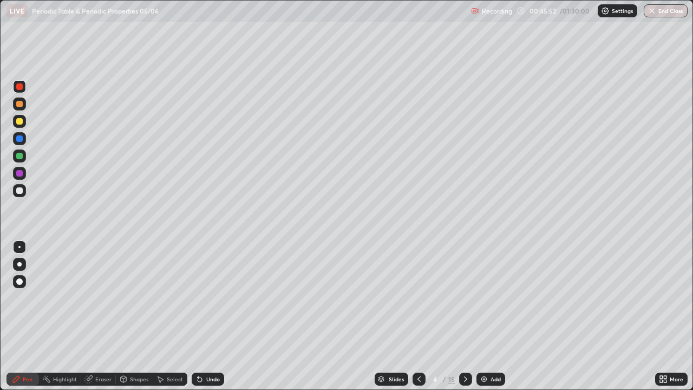
click at [21, 191] on div at bounding box center [19, 190] width 6 height 6
click at [20, 173] on div at bounding box center [19, 173] width 6 height 6
click at [465, 316] on icon at bounding box center [465, 379] width 9 height 9
click at [97, 316] on div "Eraser" at bounding box center [98, 379] width 35 height 13
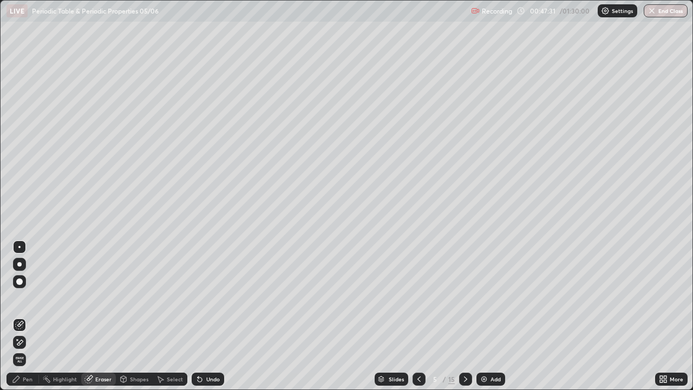
click at [23, 316] on div "Pen" at bounding box center [22, 379] width 32 height 13
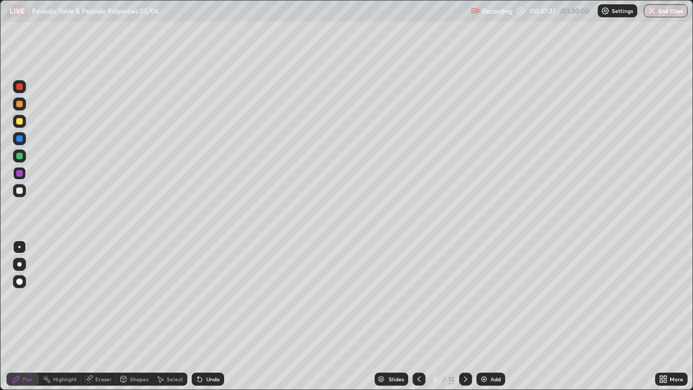
click at [14, 316] on icon at bounding box center [16, 379] width 6 height 6
click at [9, 316] on div "Pen" at bounding box center [22, 379] width 32 height 13
click at [19, 193] on div at bounding box center [19, 190] width 6 height 6
click at [19, 171] on div at bounding box center [19, 173] width 6 height 6
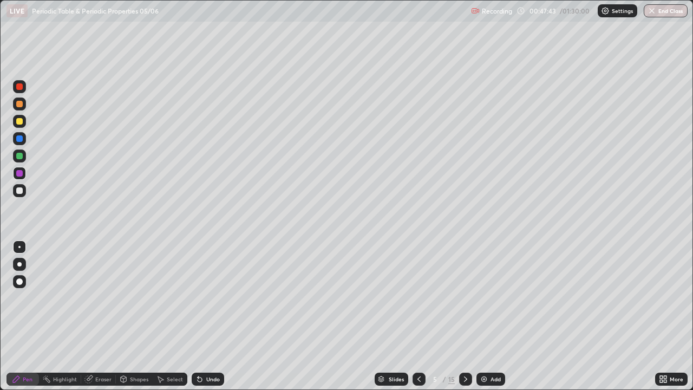
click at [24, 121] on div at bounding box center [19, 121] width 13 height 13
click at [418, 316] on icon at bounding box center [419, 379] width 9 height 9
click at [465, 316] on icon at bounding box center [465, 379] width 9 height 9
click at [418, 316] on icon at bounding box center [419, 379] width 9 height 9
click at [465, 316] on icon at bounding box center [465, 379] width 9 height 9
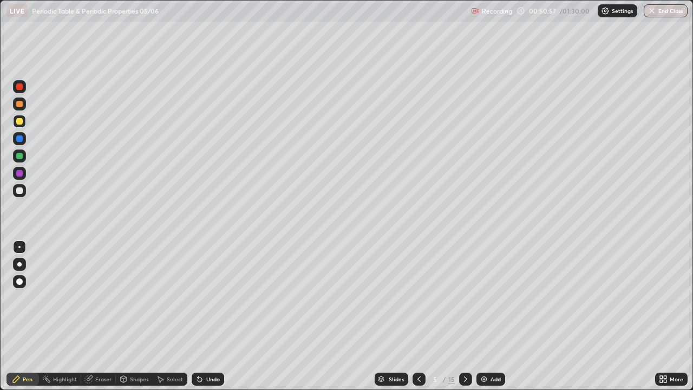
click at [213, 316] on div "Undo" at bounding box center [208, 379] width 32 height 13
click at [211, 316] on div "Undo" at bounding box center [213, 378] width 14 height 5
click at [208, 316] on div "Undo" at bounding box center [213, 378] width 14 height 5
click at [209, 316] on div "Undo" at bounding box center [213, 378] width 14 height 5
click at [214, 316] on div "Undo" at bounding box center [213, 378] width 14 height 5
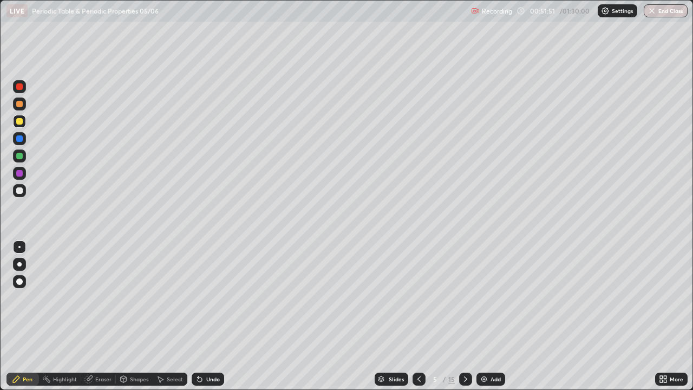
click at [216, 316] on div "Undo" at bounding box center [208, 379] width 32 height 13
click at [18, 160] on div at bounding box center [19, 155] width 13 height 13
click at [24, 175] on div at bounding box center [19, 173] width 13 height 13
click at [23, 88] on div at bounding box center [19, 86] width 13 height 13
click at [17, 139] on div at bounding box center [19, 138] width 6 height 6
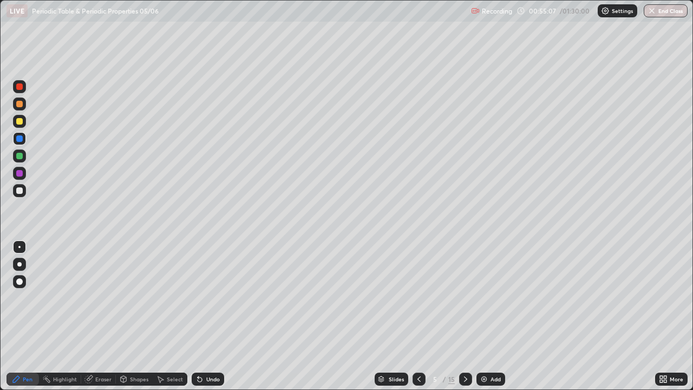
click at [21, 192] on div at bounding box center [19, 190] width 6 height 6
click at [20, 121] on div at bounding box center [19, 121] width 6 height 6
click at [419, 316] on icon at bounding box center [419, 379] width 9 height 9
click at [465, 316] on icon at bounding box center [465, 379] width 9 height 9
click at [25, 193] on div at bounding box center [19, 190] width 13 height 13
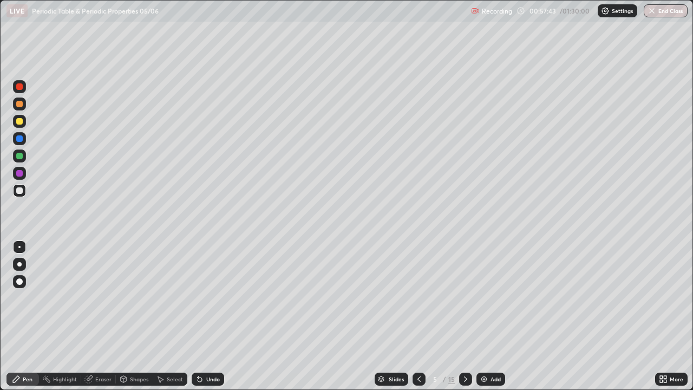
click at [19, 193] on div at bounding box center [19, 190] width 6 height 6
click at [467, 316] on icon at bounding box center [465, 379] width 9 height 9
click at [18, 138] on div at bounding box center [19, 138] width 6 height 6
click at [199, 316] on icon at bounding box center [200, 379] width 4 height 4
click at [204, 316] on div "Undo" at bounding box center [208, 379] width 32 height 13
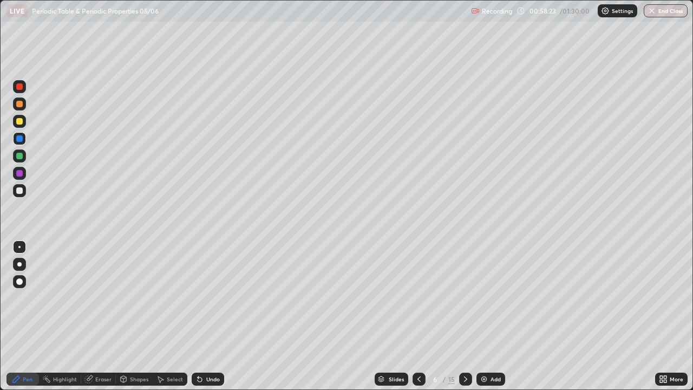
click at [22, 137] on div at bounding box center [19, 138] width 6 height 6
click at [19, 120] on div at bounding box center [19, 121] width 6 height 6
click at [20, 138] on div at bounding box center [19, 138] width 6 height 6
click at [212, 316] on div "Undo" at bounding box center [208, 379] width 32 height 13
click at [18, 117] on div at bounding box center [19, 121] width 13 height 13
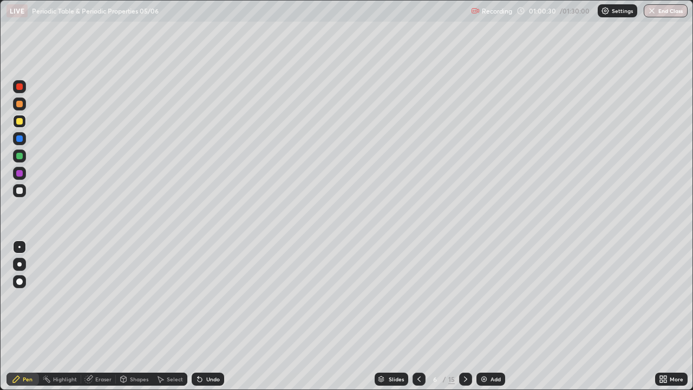
click at [101, 316] on div "Eraser" at bounding box center [98, 379] width 35 height 13
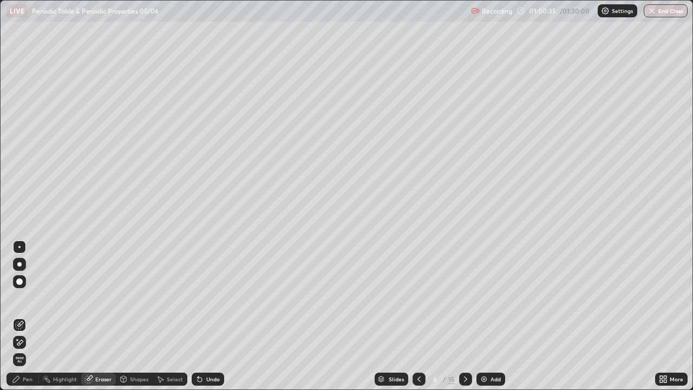
click at [29, 316] on div "Pen" at bounding box center [28, 378] width 10 height 5
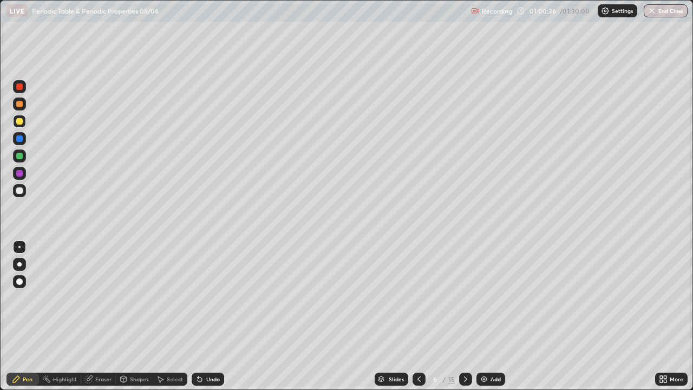
click at [22, 174] on div at bounding box center [19, 173] width 6 height 6
click at [20, 122] on div at bounding box center [19, 121] width 6 height 6
click at [21, 103] on div at bounding box center [19, 104] width 6 height 6
click at [209, 316] on div "Undo" at bounding box center [213, 378] width 14 height 5
click at [210, 316] on div "Undo" at bounding box center [208, 379] width 32 height 13
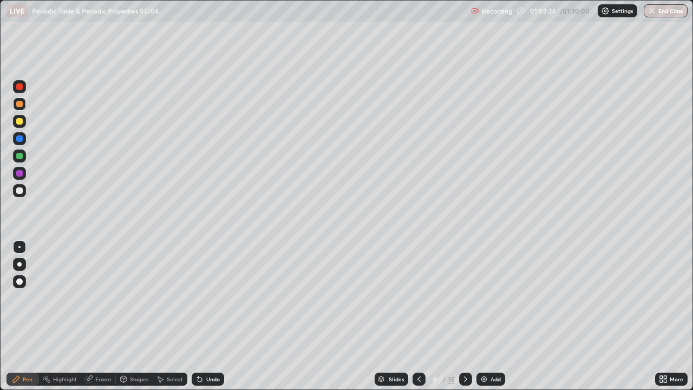
click at [22, 137] on div at bounding box center [19, 138] width 6 height 6
click at [232, 19] on div "LIVE Periodic Table & Periodic Properties 05/06" at bounding box center [236, 11] width 460 height 22
click at [238, 20] on div "LIVE Periodic Table & Periodic Properties 05/06" at bounding box center [236, 11] width 460 height 22
click at [208, 316] on div "Undo" at bounding box center [213, 378] width 14 height 5
click at [210, 316] on div "Undo" at bounding box center [208, 379] width 32 height 13
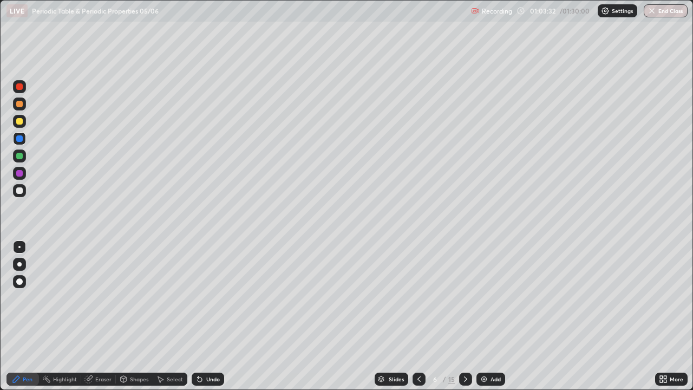
click at [209, 316] on div "Undo" at bounding box center [208, 379] width 32 height 13
click at [211, 316] on div "Undo" at bounding box center [208, 379] width 32 height 13
click at [213, 316] on div "Undo" at bounding box center [208, 379] width 32 height 13
click at [20, 104] on div at bounding box center [19, 104] width 6 height 6
click at [22, 138] on div at bounding box center [19, 138] width 6 height 6
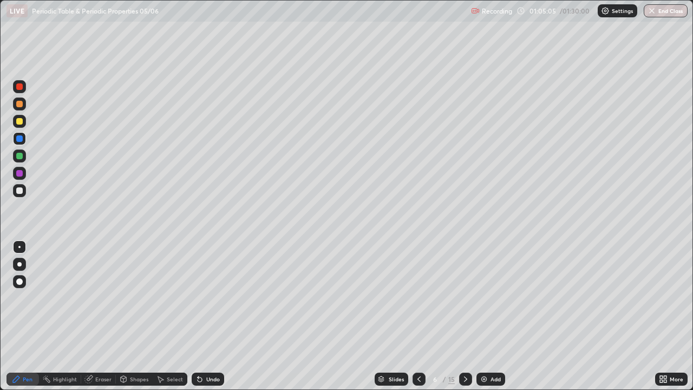
click at [418, 316] on icon at bounding box center [419, 379] width 9 height 9
click at [465, 316] on icon at bounding box center [465, 378] width 3 height 5
click at [21, 193] on div at bounding box center [19, 190] width 6 height 6
click at [461, 316] on div at bounding box center [465, 379] width 13 height 13
click at [19, 264] on div at bounding box center [19, 264] width 4 height 4
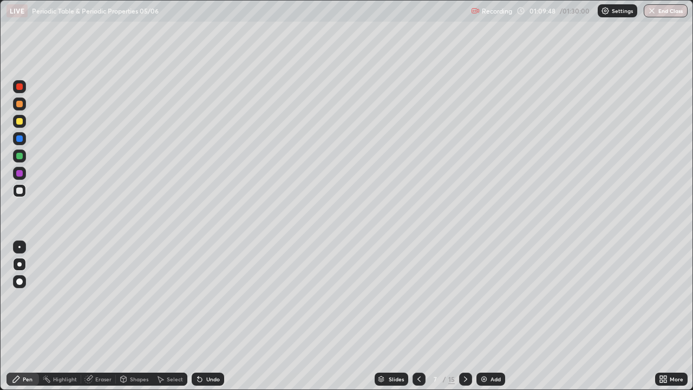
click at [16, 106] on div at bounding box center [19, 103] width 13 height 13
click at [19, 122] on div at bounding box center [19, 121] width 6 height 6
click at [30, 37] on div "Erase all" at bounding box center [19, 195] width 26 height 347
click at [15, 190] on div at bounding box center [19, 190] width 13 height 13
click at [20, 139] on div at bounding box center [19, 138] width 6 height 6
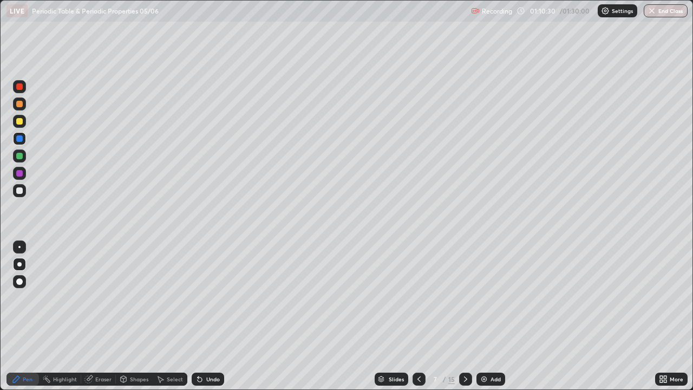
click at [17, 161] on div at bounding box center [19, 155] width 13 height 13
click at [17, 186] on div at bounding box center [19, 190] width 13 height 13
click at [18, 102] on div at bounding box center [19, 104] width 6 height 6
click at [18, 190] on div at bounding box center [19, 190] width 6 height 6
click at [21, 173] on div at bounding box center [19, 173] width 6 height 6
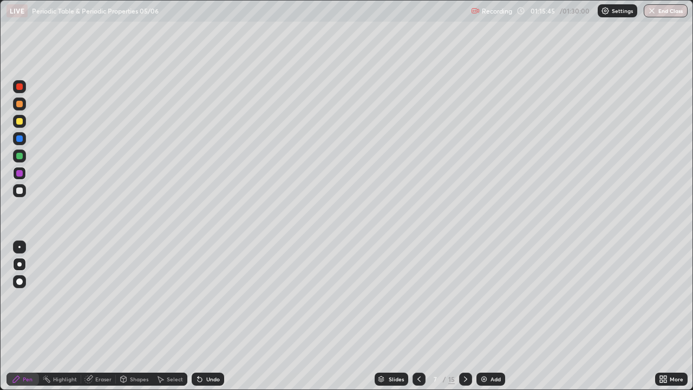
click at [206, 316] on div "Undo" at bounding box center [208, 379] width 32 height 13
click at [21, 104] on div at bounding box center [19, 104] width 6 height 6
click at [20, 185] on div at bounding box center [19, 190] width 13 height 13
click at [204, 316] on div "Undo" at bounding box center [208, 379] width 32 height 13
click at [20, 135] on div at bounding box center [19, 138] width 6 height 6
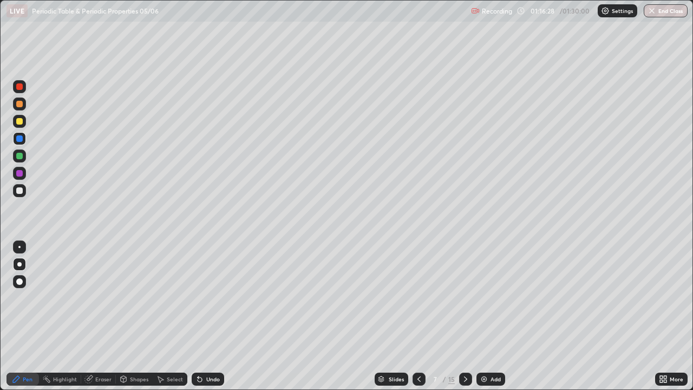
click at [206, 316] on div "Undo" at bounding box center [213, 378] width 14 height 5
click at [21, 156] on div at bounding box center [19, 156] width 6 height 6
click at [18, 173] on div at bounding box center [19, 173] width 6 height 6
click at [22, 140] on div at bounding box center [19, 138] width 6 height 6
click at [19, 103] on div at bounding box center [19, 104] width 6 height 6
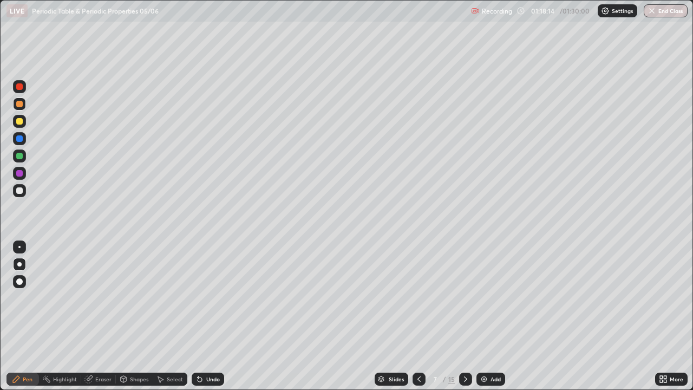
click at [210, 316] on div "Undo" at bounding box center [208, 379] width 32 height 13
click at [21, 171] on div at bounding box center [19, 173] width 6 height 6
click at [418, 316] on icon at bounding box center [419, 379] width 9 height 9
click at [462, 316] on div at bounding box center [465, 379] width 13 height 13
click at [466, 316] on icon at bounding box center [465, 379] width 9 height 9
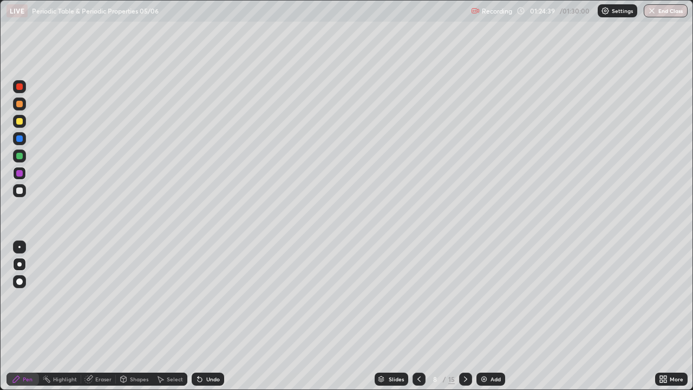
click at [418, 316] on icon at bounding box center [419, 379] width 9 height 9
click at [416, 316] on div at bounding box center [419, 379] width 13 height 13
click at [418, 316] on icon at bounding box center [419, 379] width 9 height 9
click at [418, 316] on icon at bounding box center [419, 378] width 3 height 5
click at [394, 316] on div "Slides" at bounding box center [396, 378] width 15 height 5
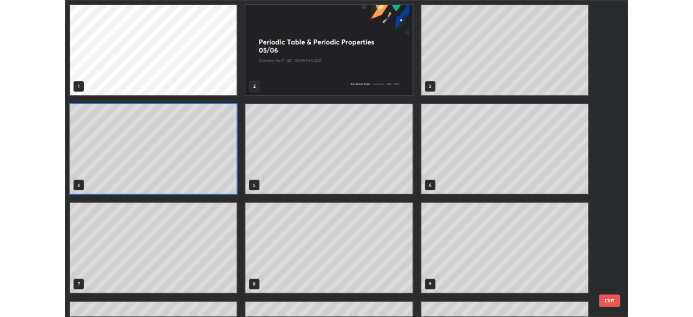
scroll to position [386, 687]
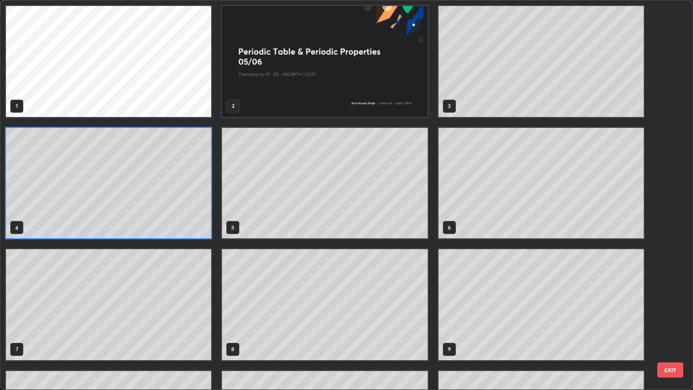
click at [667, 316] on button "EXIT" at bounding box center [671, 369] width 26 height 15
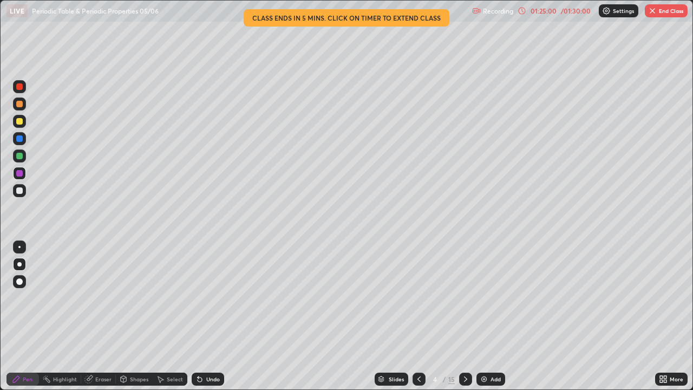
click at [679, 10] on button "End Class" at bounding box center [666, 10] width 43 height 13
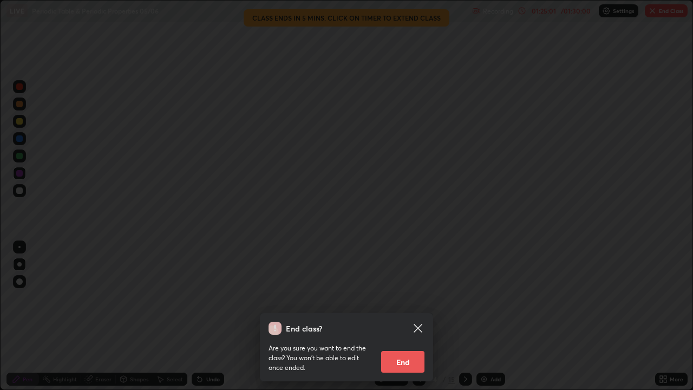
click at [420, 316] on button "End" at bounding box center [402, 362] width 43 height 22
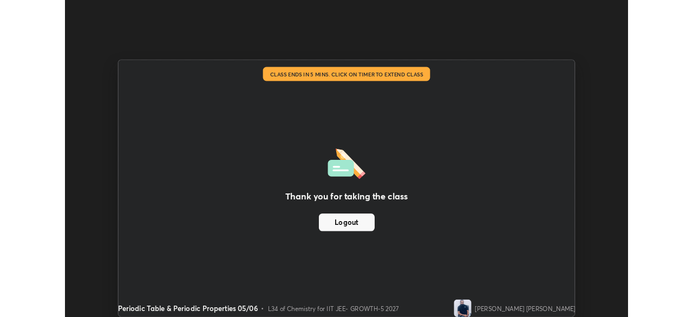
scroll to position [53843, 53467]
